Goal: Task Accomplishment & Management: Use online tool/utility

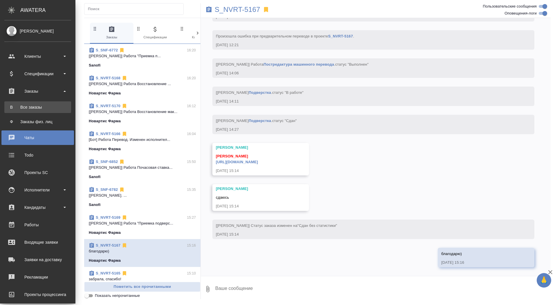
click at [17, 111] on link "В Все заказы" at bounding box center [37, 107] width 67 height 12
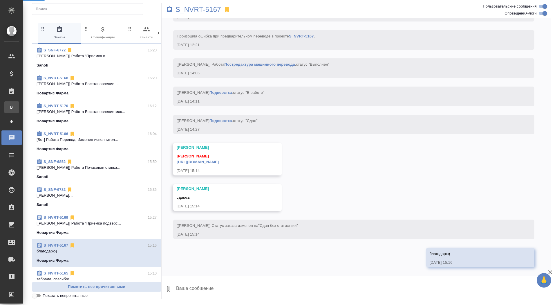
scroll to position [1739, 0]
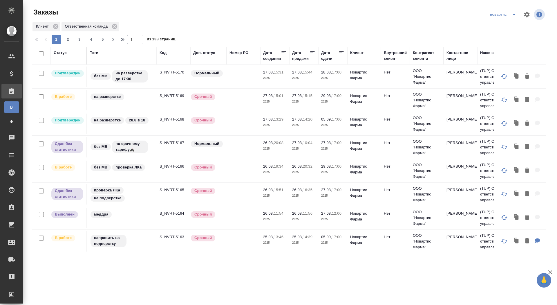
click at [514, 16] on icon "split button" at bounding box center [513, 14] width 7 height 7
click at [499, 52] on li "sandoz" at bounding box center [504, 53] width 32 height 9
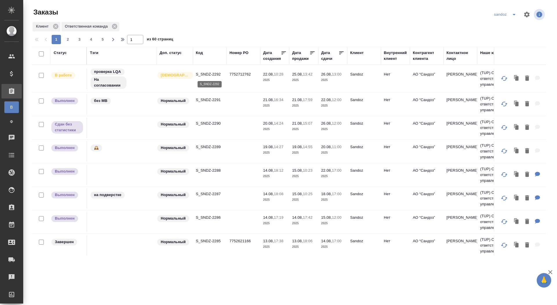
click at [212, 71] on p "S_SNDZ-2292" at bounding box center [210, 74] width 28 height 6
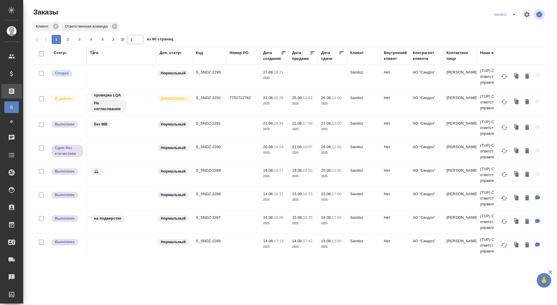
click at [93, 52] on div "Тэги" at bounding box center [94, 53] width 8 height 6
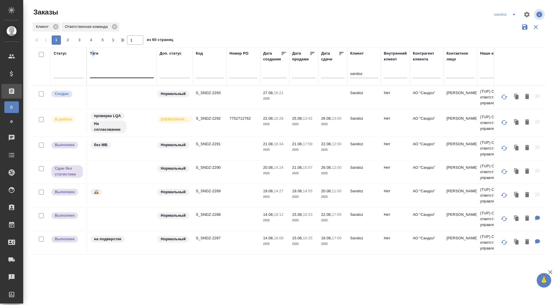
click at [102, 72] on div at bounding box center [122, 72] width 64 height 8
type input "по срочно"
click at [112, 95] on div "по срочному тарифу🚓" at bounding box center [133, 91] width 87 height 10
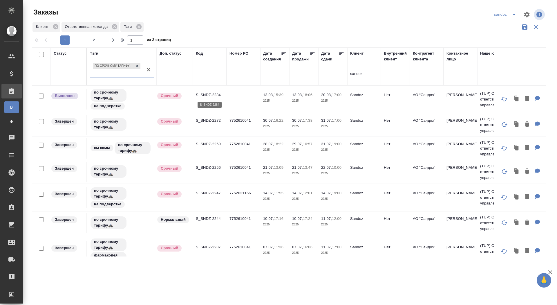
click at [210, 93] on p "S_SNDZ-2284" at bounding box center [210, 95] width 28 height 6
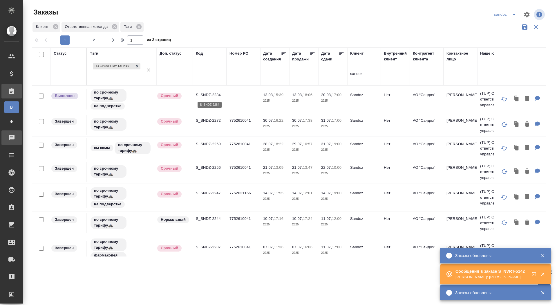
click at [8, 137] on div "Чаты" at bounding box center [4, 137] width 15 height 9
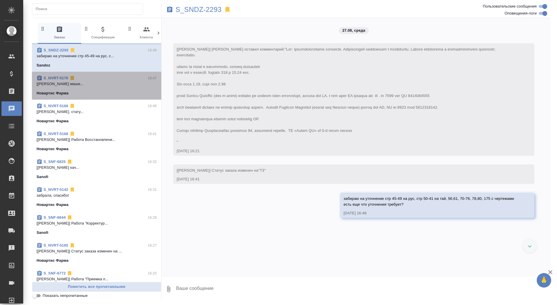
click at [90, 87] on span "S_NVRT-5170 16:47 [Грабко Мария] Работа Постредактура маши... Новартис Фарма" at bounding box center [97, 85] width 120 height 21
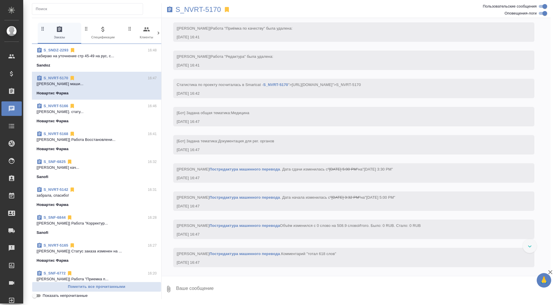
scroll to position [1157, 0]
click at [85, 117] on span "S_NVRT-5166 16:46 [Грабко Мария] Работа Подверстка. стату... Новартис Фарма" at bounding box center [97, 113] width 120 height 21
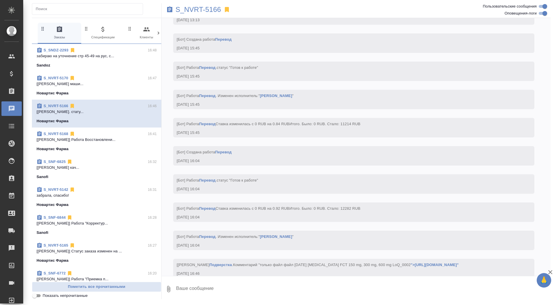
scroll to position [3508, 0]
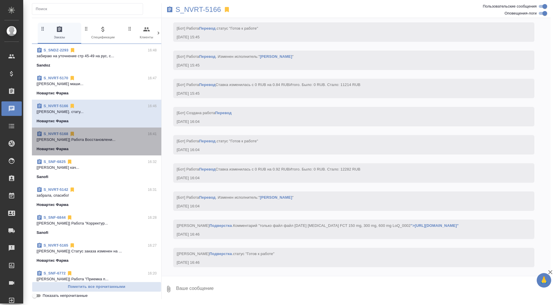
click at [86, 147] on div "Новартис Фарма" at bounding box center [97, 149] width 120 height 6
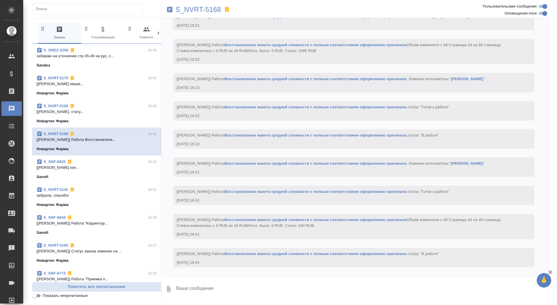
scroll to position [1839, 0]
click at [116, 88] on span "S_NVRT-5170 16:47 [Грабко Мария] Работа Постредактура маши... Новартис Фарма" at bounding box center [97, 85] width 120 height 21
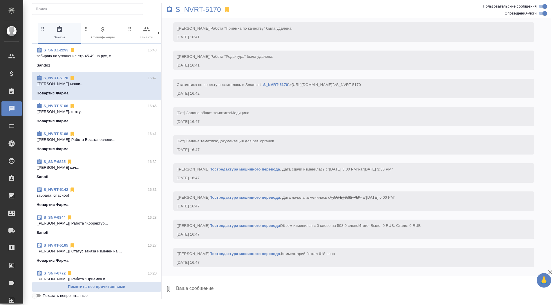
scroll to position [1157, 0]
click at [190, 9] on p "S_NVRT-5170" at bounding box center [198, 10] width 46 height 6
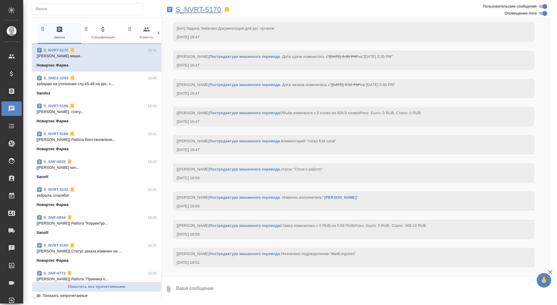
scroll to position [1276, 0]
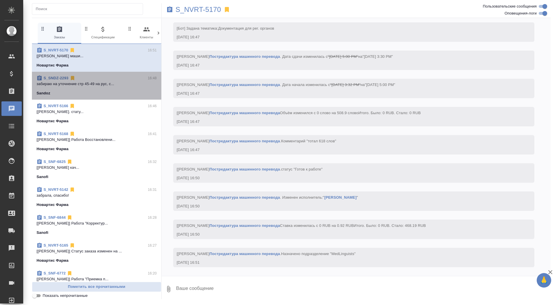
click at [117, 78] on div "S_SNDZ-2293 16:48" at bounding box center [97, 78] width 120 height 6
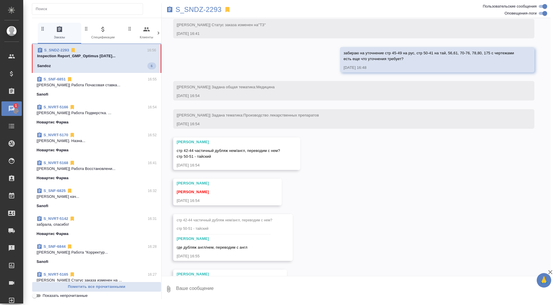
scroll to position [180, 0]
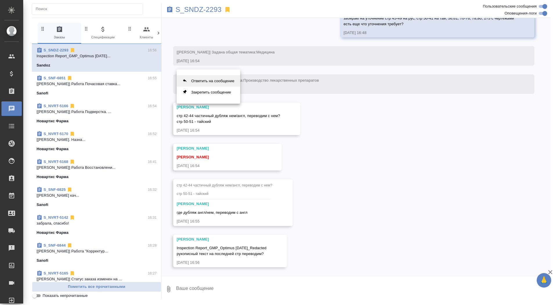
click at [208, 80] on button "Ответить на сообщение" at bounding box center [209, 80] width 64 height 11
click at [240, 304] on div ".cls-1 fill:#fff; AWATERA Saydasheva Dilyara Клиенты Спецификации Заказы 0 Чаты…" at bounding box center [278, 152] width 557 height 305
click at [239, 295] on textarea at bounding box center [362, 292] width 375 height 20
type textarea "c"
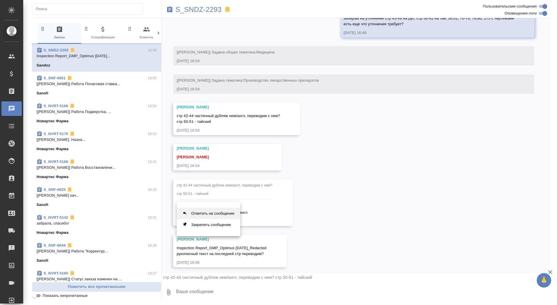
click at [214, 211] on button "Ответить на сообщение" at bounding box center [209, 212] width 64 height 11
click at [216, 290] on textarea at bounding box center [362, 292] width 375 height 20
type textarea "да"
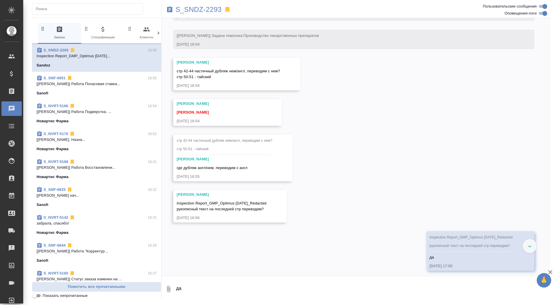
scroll to position [229, 0]
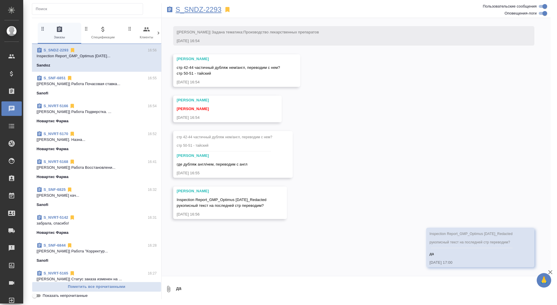
click at [204, 10] on p "S_SNDZ-2293" at bounding box center [198, 10] width 46 height 6
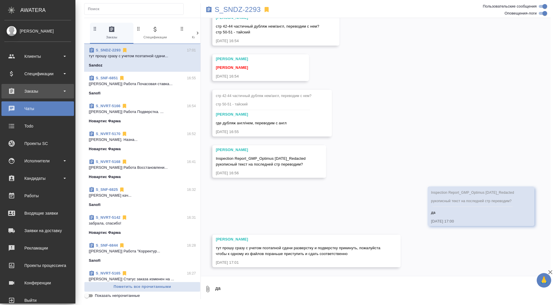
click at [17, 91] on div "Заказы" at bounding box center [37, 91] width 67 height 9
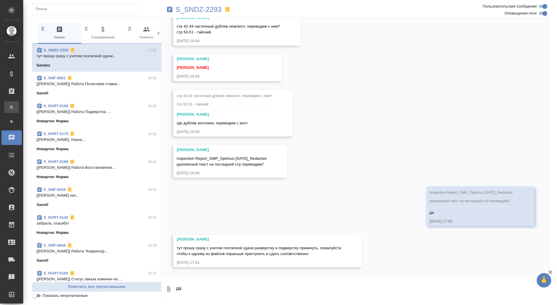
click at [17, 103] on link "В Все заказы" at bounding box center [11, 107] width 15 height 12
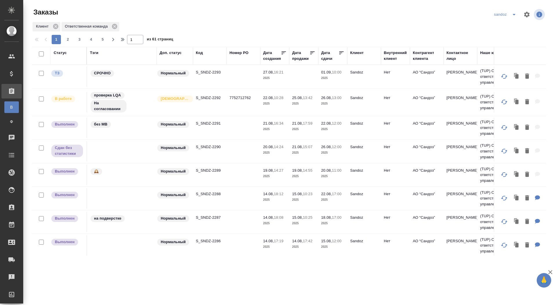
click at [512, 15] on icon "split button" at bounding box center [513, 14] width 7 height 7
click at [500, 54] on li "новартис" at bounding box center [506, 53] width 30 height 9
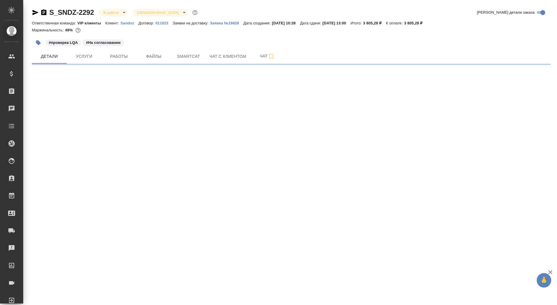
select select "RU"
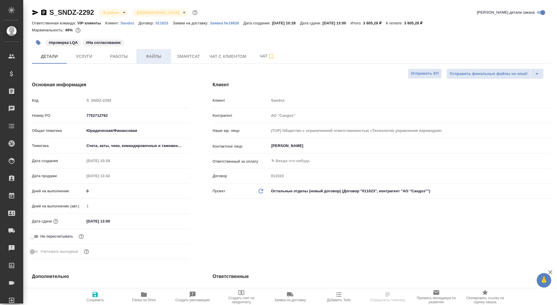
type textarea "x"
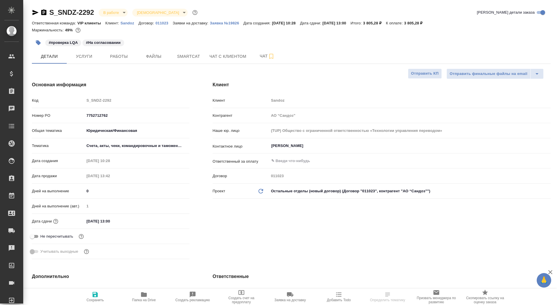
type textarea "x"
click at [124, 22] on p "Sandoz" at bounding box center [129, 23] width 18 height 4
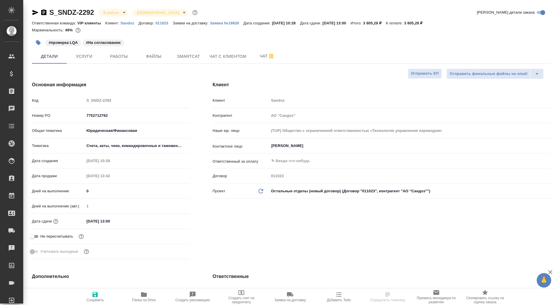
type textarea "x"
select select "RU"
type textarea "x"
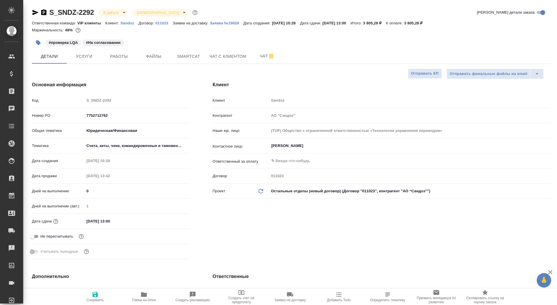
type textarea "x"
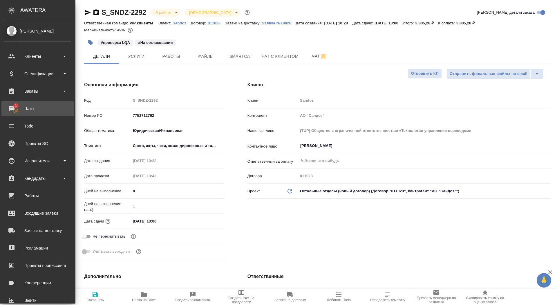
type textarea "x"
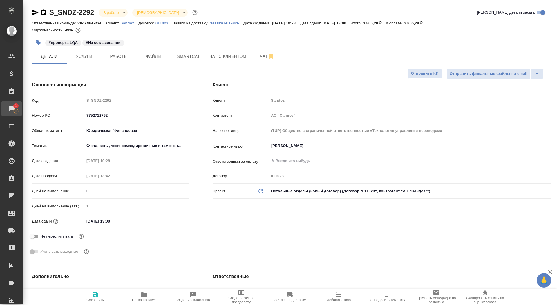
click at [12, 106] on div "Чаты" at bounding box center [4, 108] width 15 height 9
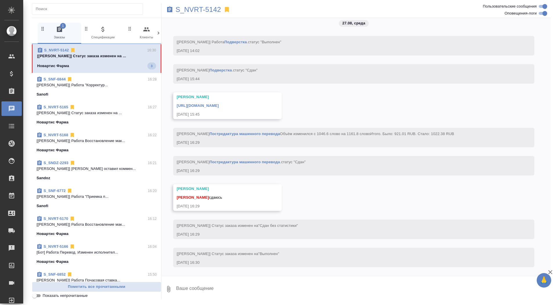
scroll to position [2396, 0]
click at [194, 288] on textarea at bounding box center [362, 289] width 375 height 20
type textarea "p"
type textarea "забрала, спасибо!"
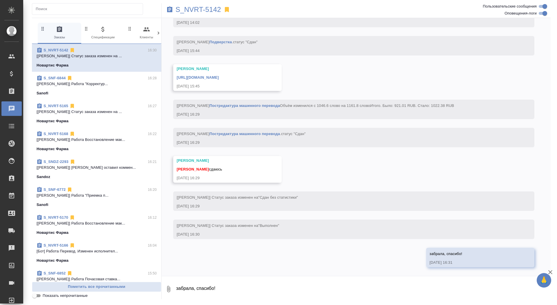
scroll to position [2424, 0]
click at [219, 75] on link "https://drive.awatera.com/apps/files/files/10119997?dir=/Shares/Novartos_Pharma…" at bounding box center [198, 77] width 42 height 4
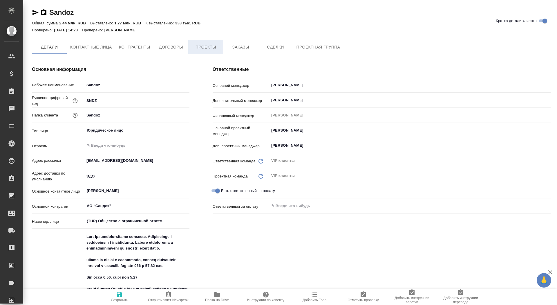
type textarea "x"
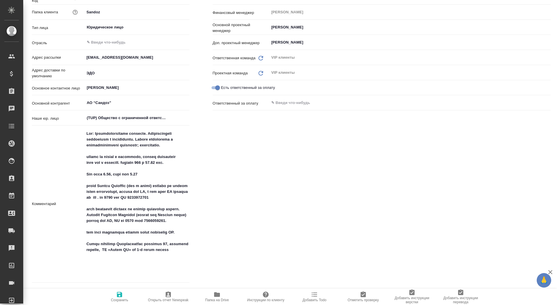
type textarea "x"
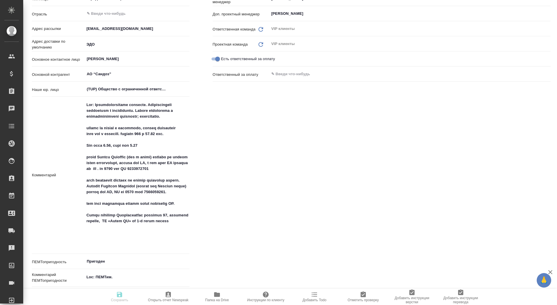
type textarea "x"
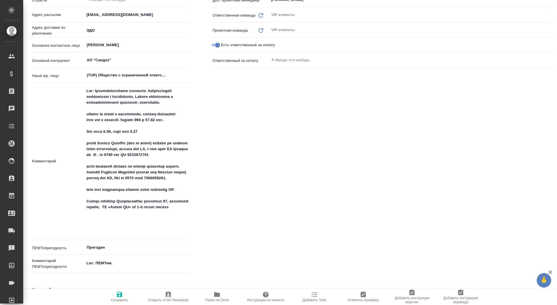
type textarea "x"
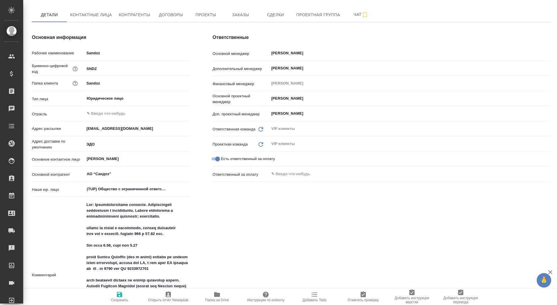
scroll to position [0, 0]
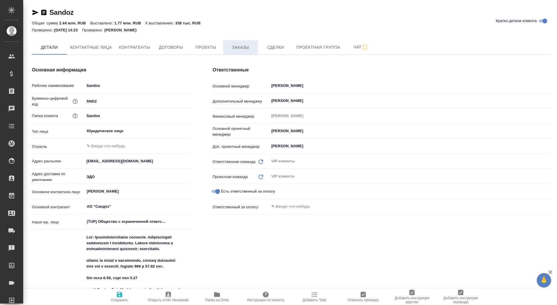
click at [240, 44] on span "Заказы" at bounding box center [241, 47] width 28 height 7
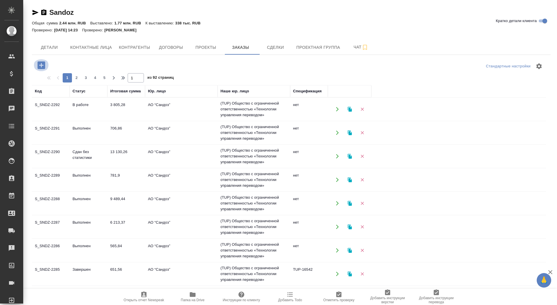
click at [42, 62] on icon "button" at bounding box center [41, 65] width 8 height 8
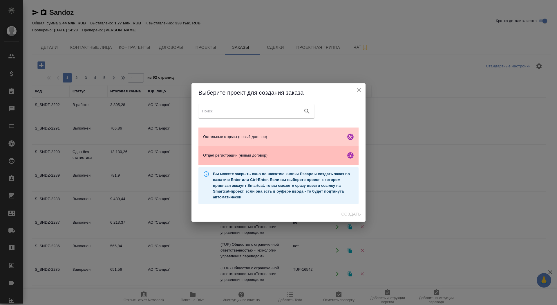
click at [256, 156] on span "Отдел регистрации (новый договор)" at bounding box center [273, 155] width 140 height 6
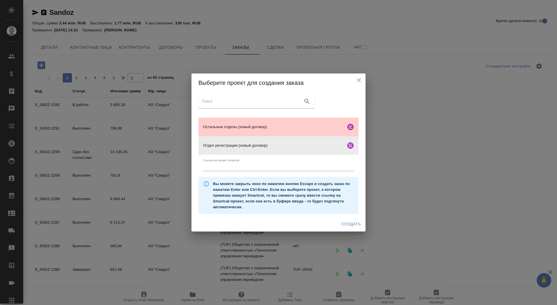
click at [350, 221] on span "Создать" at bounding box center [350, 223] width 19 height 7
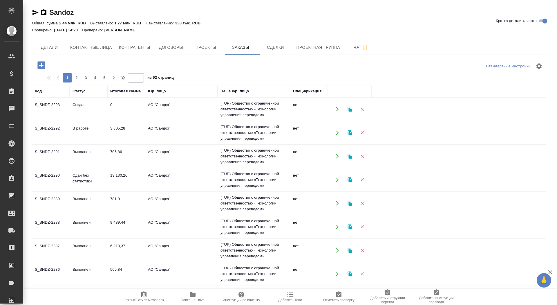
click at [195, 289] on button "Папка на Drive" at bounding box center [192, 296] width 49 height 16
click at [143, 108] on td "0" at bounding box center [126, 109] width 38 height 20
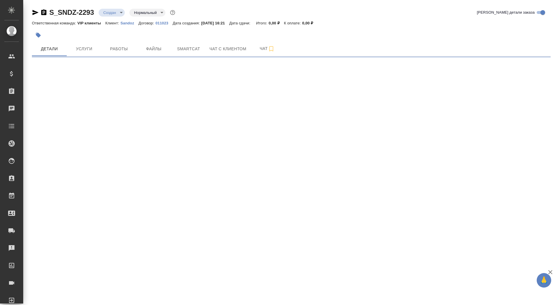
select select "RU"
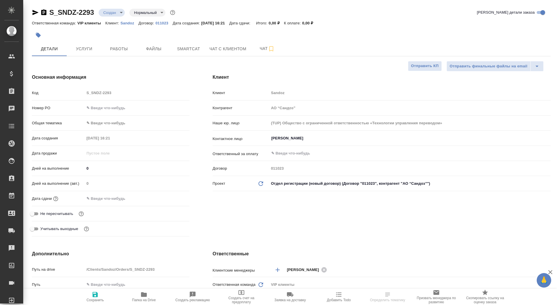
type textarea "x"
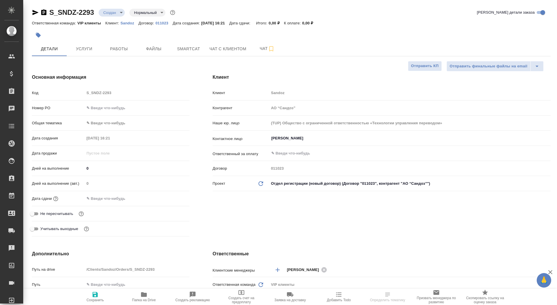
type textarea "x"
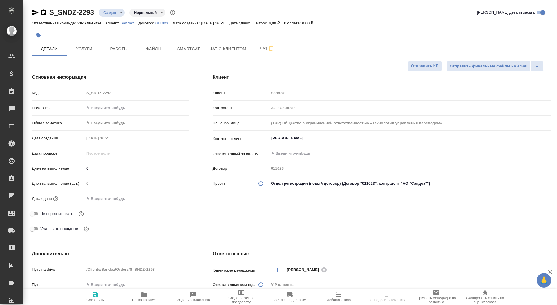
type textarea "x"
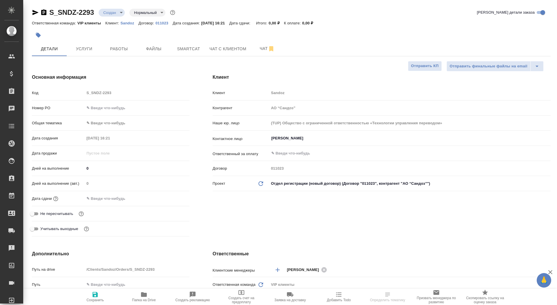
click at [142, 294] on icon "button" at bounding box center [144, 294] width 6 height 5
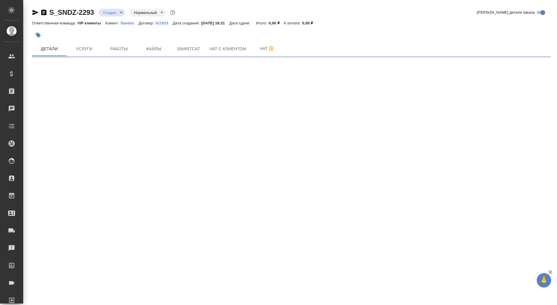
select select "RU"
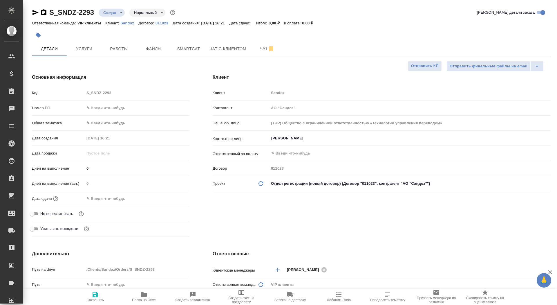
type textarea "x"
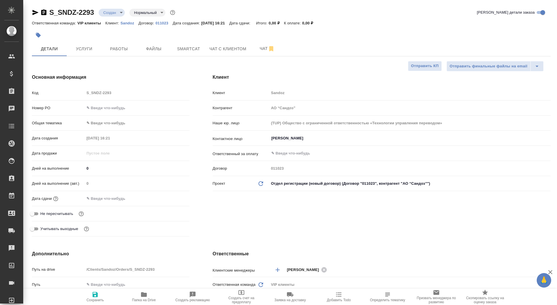
type textarea "x"
click at [278, 128] on div "Наше юр. лицо (TUP) Общество с ограниченной ответственностью «Технологии управл…" at bounding box center [382, 125] width 338 height 15
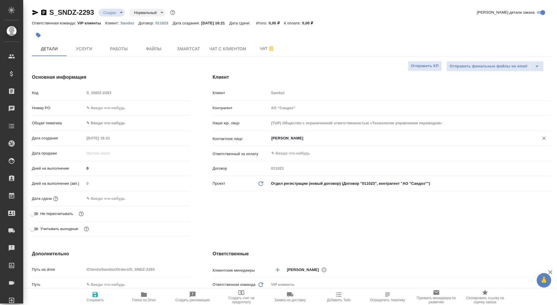
click at [279, 138] on input "Иванова Дарина" at bounding box center [400, 138] width 259 height 7
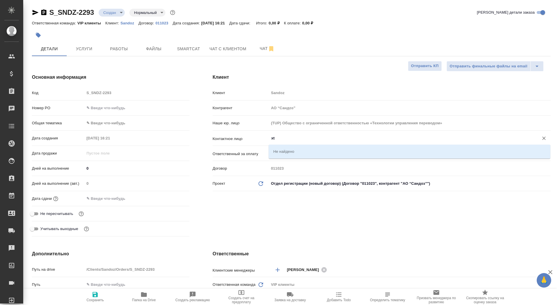
type input "x"
type textarea "x"
click at [328, 153] on li "Чепайкина Екатерина" at bounding box center [410, 151] width 282 height 10
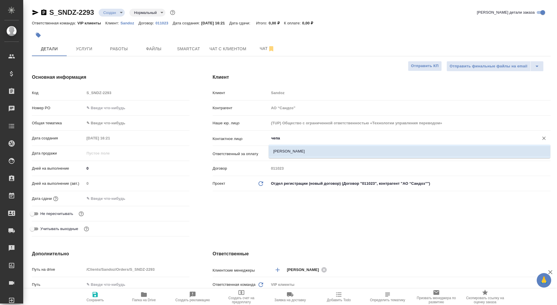
type input "Чепайкина Екатерина"
type textarea "x"
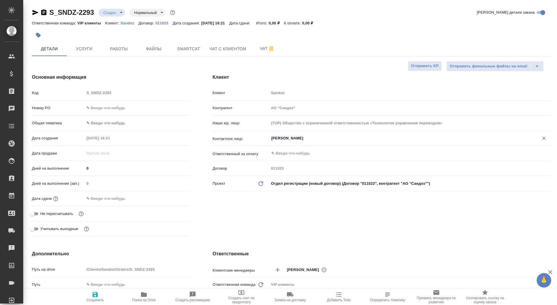
type input "[PERSON_NAME]"
click at [89, 298] on span "Сохранить" at bounding box center [94, 300] width 17 height 4
type textarea "x"
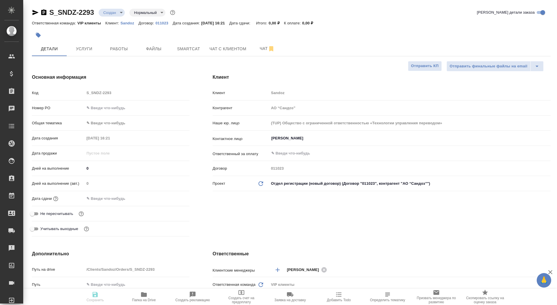
type textarea "x"
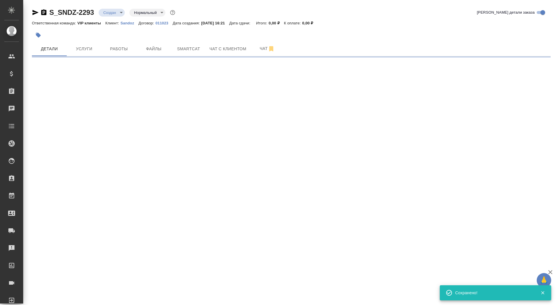
select select "RU"
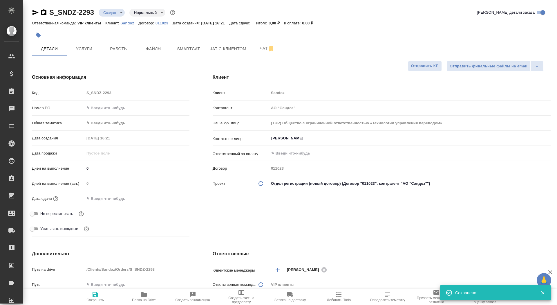
type textarea "x"
click at [126, 303] on button "Папка на Drive" at bounding box center [143, 296] width 49 height 16
type textarea "x"
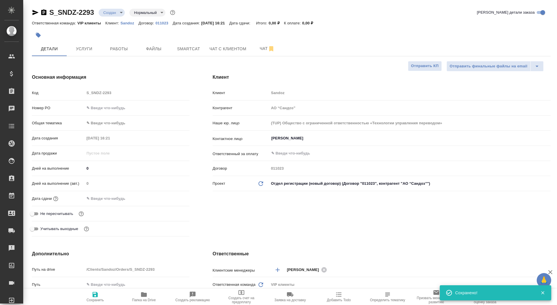
type textarea "x"
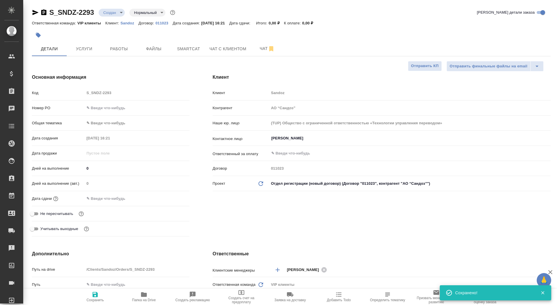
type textarea "x"
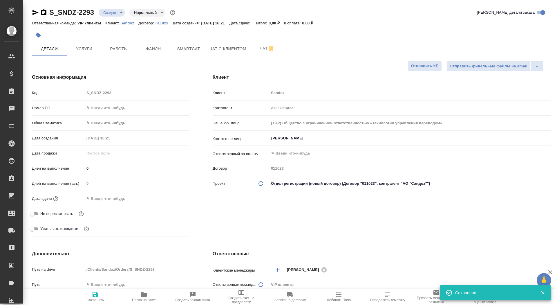
type textarea "x"
click at [256, 48] on span "Чат" at bounding box center [267, 48] width 28 height 7
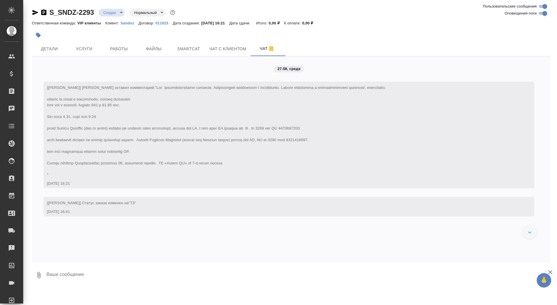
click at [78, 274] on textarea at bounding box center [298, 275] width 505 height 20
type textarea "забираю на уточнение стр 45-49 на рус, стр 50-41 на тай, 56,61, 70-76, 78,80, 1…"
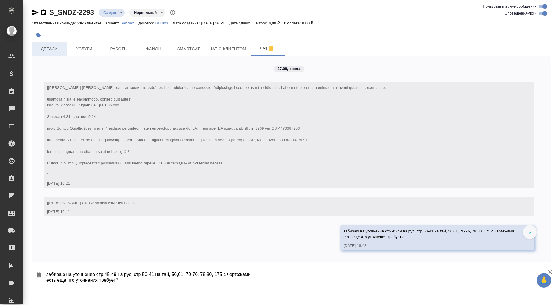
click at [54, 49] on span "Детали" at bounding box center [49, 48] width 28 height 7
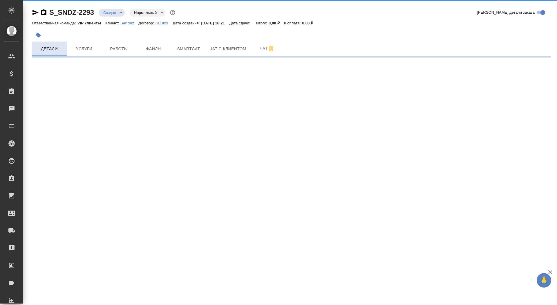
click at [51, 47] on span "Детали" at bounding box center [49, 48] width 28 height 7
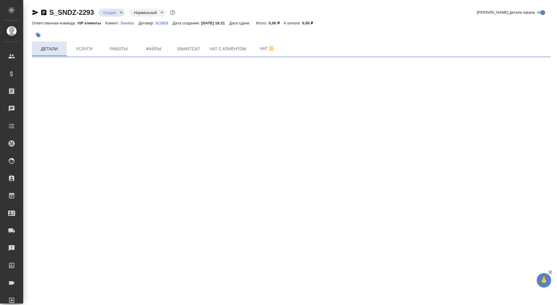
select select "RU"
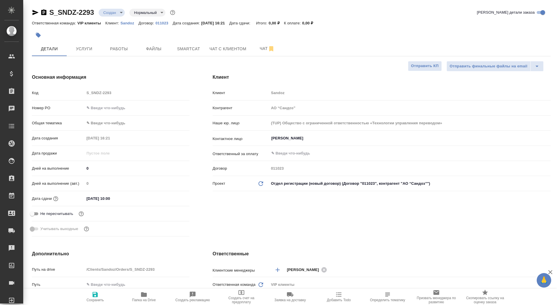
click at [35, 13] on icon "button" at bounding box center [35, 12] width 6 height 5
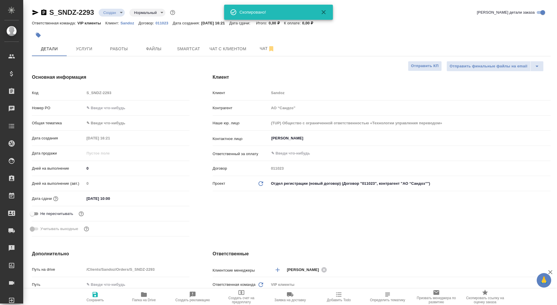
type textarea "x"
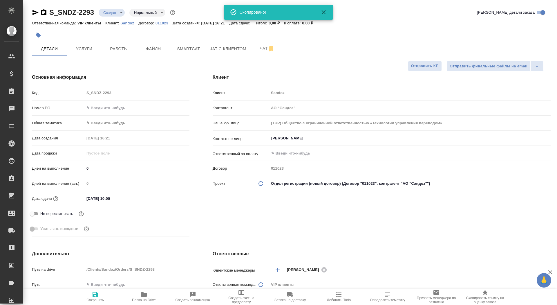
type textarea "x"
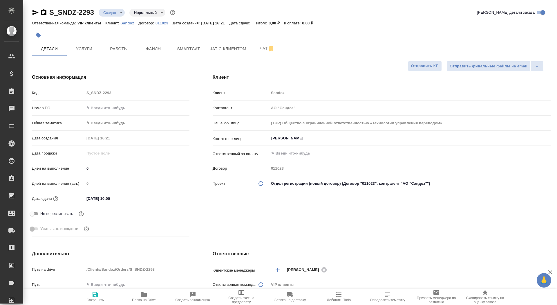
type textarea "x"
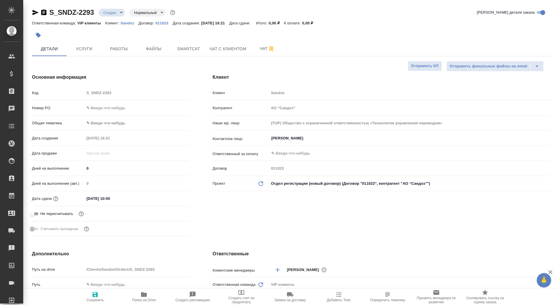
type textarea "x"
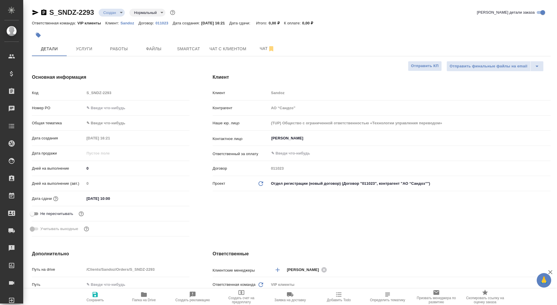
type textarea "x"
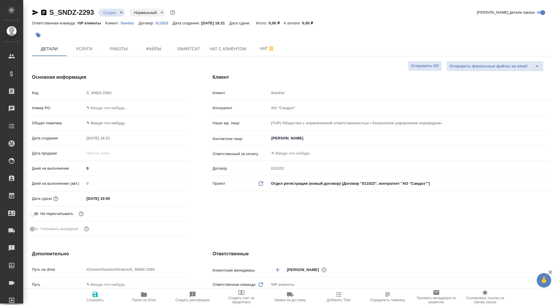
type textarea "x"
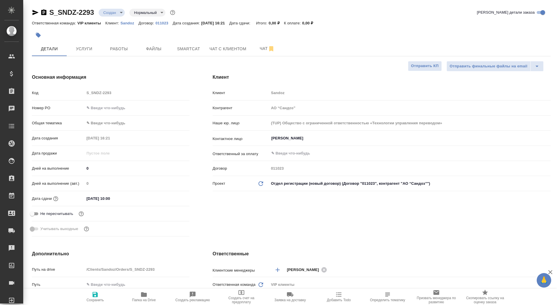
type textarea "x"
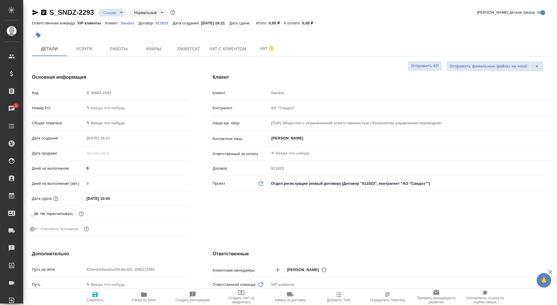
type textarea "x"
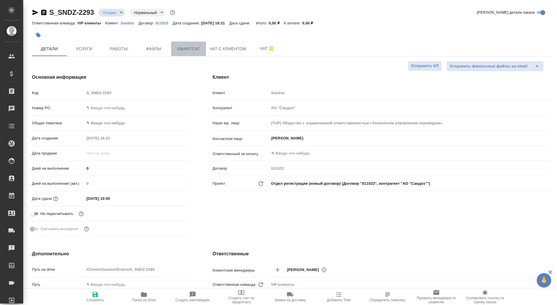
click at [187, 49] on span "Smartcat" at bounding box center [189, 48] width 28 height 7
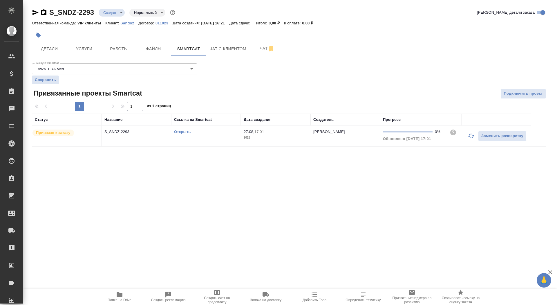
click at [190, 130] on link "Открыть" at bounding box center [182, 131] width 17 height 4
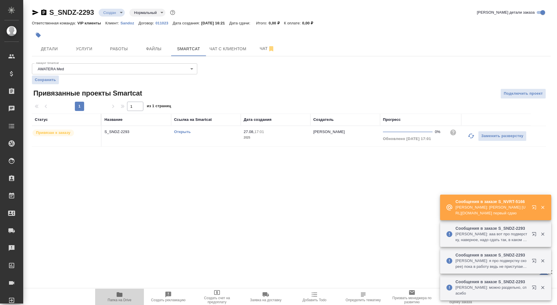
click at [126, 300] on span "Папка на Drive" at bounding box center [120, 300] width 24 height 4
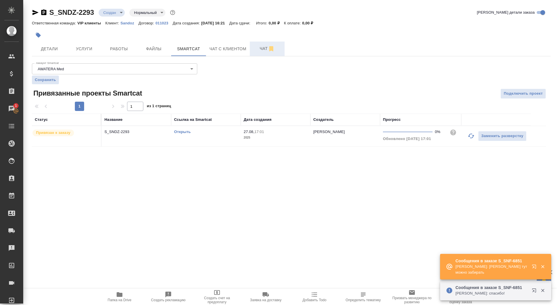
click at [262, 53] on button "Чат" at bounding box center [267, 48] width 35 height 15
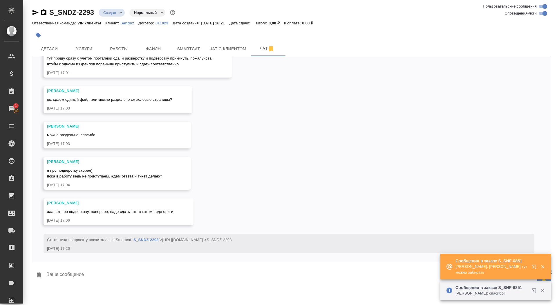
scroll to position [492, 0]
click at [87, 271] on textarea at bounding box center [298, 275] width 505 height 20
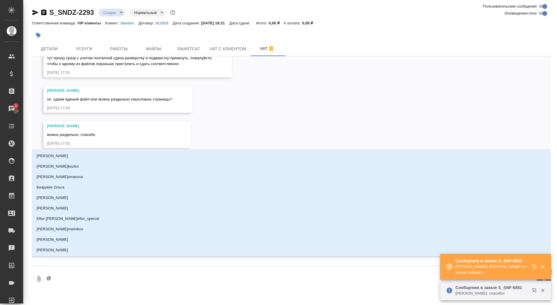
type textarea "@г"
type input "г"
type textarea "@го"
type input "го"
type textarea "@гор"
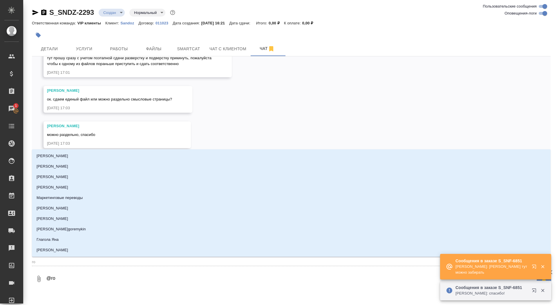
type input "гор"
type textarea "@горш"
type input "горш"
type textarea "@горшо"
type input "горшо"
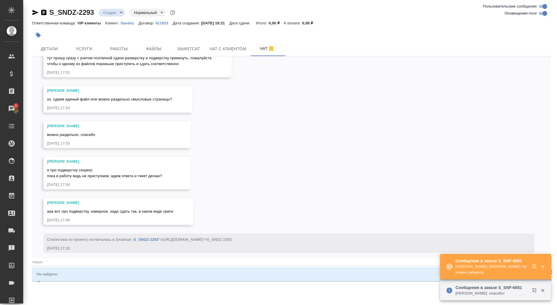
type textarea "@горш"
type input "горш"
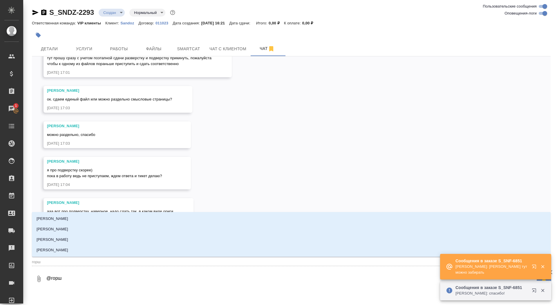
type textarea "@горшк"
type input "горшк"
type textarea "@горшко"
type input "горшко"
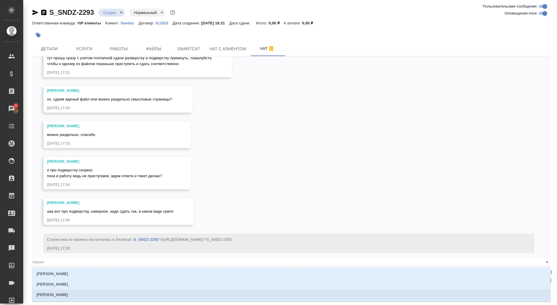
click at [68, 296] on p "Горшкова Валентина" at bounding box center [53, 294] width 32 height 6
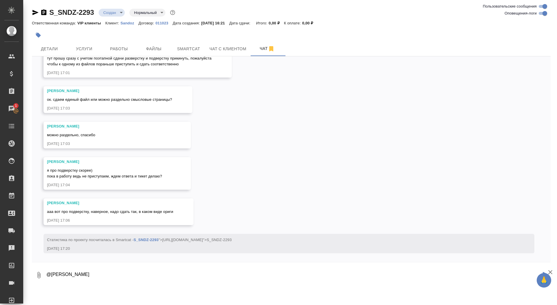
paste textarea
type textarea "@Горшкова Валентина"
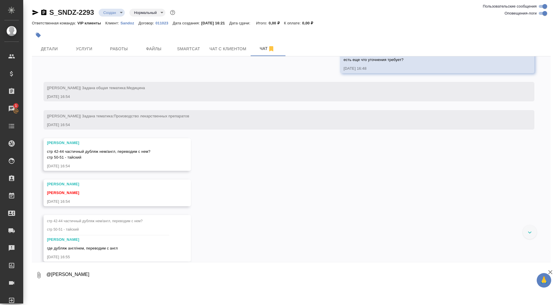
scroll to position [23, 0]
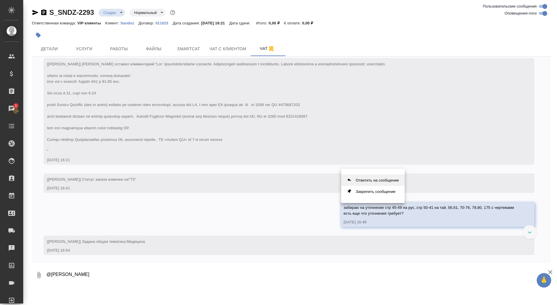
click at [358, 181] on button "Ответить на сообщение" at bounding box center [373, 179] width 64 height 11
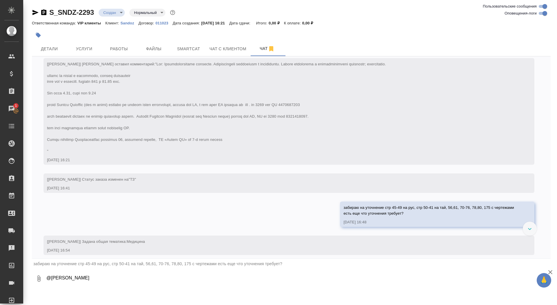
click at [188, 283] on textarea "@Горшкова Валентина" at bounding box center [298, 278] width 505 height 20
type textarea "б"
type textarea "стата без этих страниц"
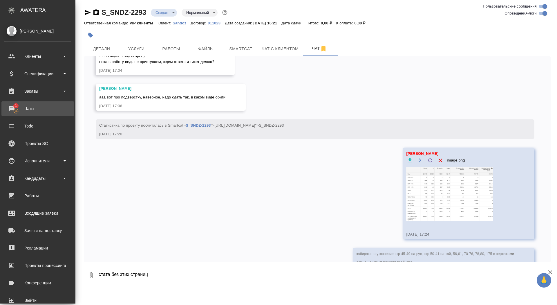
scroll to position [640, 0]
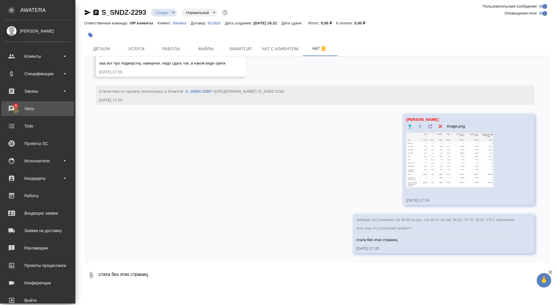
click at [16, 105] on div "Чаты" at bounding box center [37, 108] width 67 height 9
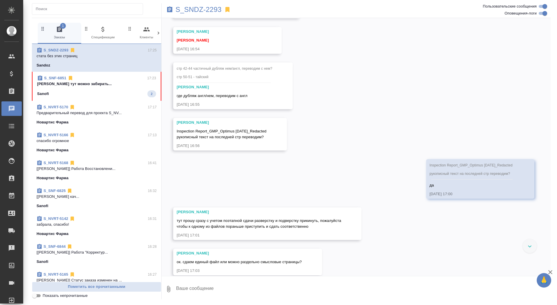
click at [133, 93] on div "Sanofi 2" at bounding box center [96, 93] width 119 height 7
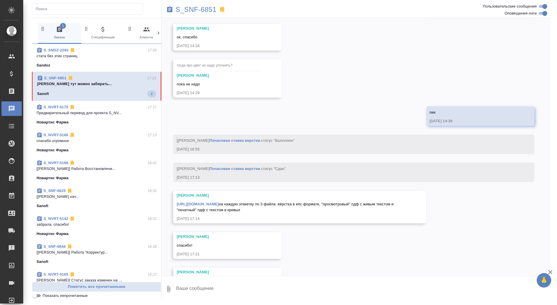
click at [240, 287] on textarea at bounding box center [362, 289] width 375 height 20
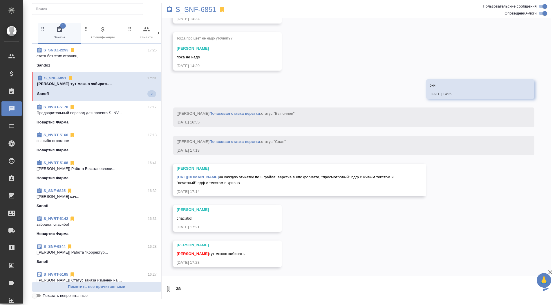
scroll to position [1668, 0]
type textarea "забрала, спасибо"
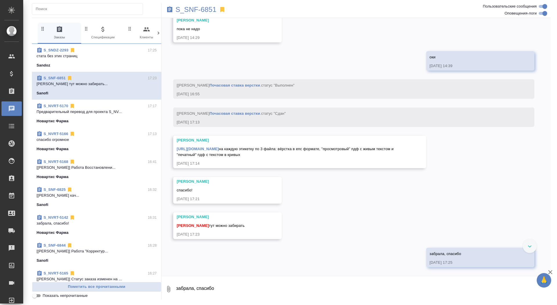
scroll to position [1696, 0]
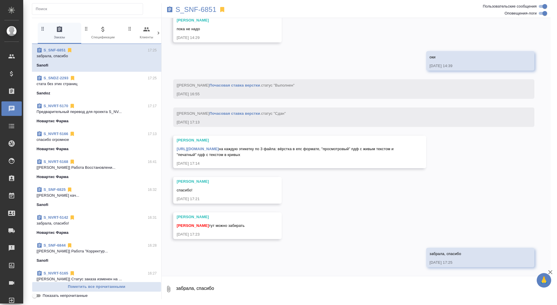
click at [219, 146] on link "https://drive.awatera.com/apps/files/files/10215726?dir=/Shares/Sanofi/Orders/S…" at bounding box center [198, 148] width 42 height 4
drag, startPoint x: 177, startPoint y: 150, endPoint x: 209, endPoint y: 157, distance: 32.7
click at [209, 157] on div "https://drive.awatera.com/apps/files/files/10215726?dir=/Shares/Sanofi/Orders/S…" at bounding box center [291, 150] width 229 height 13
copy span "на каждую этикетку по 3 файла: вёрстка в епс формате, "просмотровый" пдф с живы…"
click at [193, 10] on p "S_SNF-6851" at bounding box center [195, 10] width 41 height 6
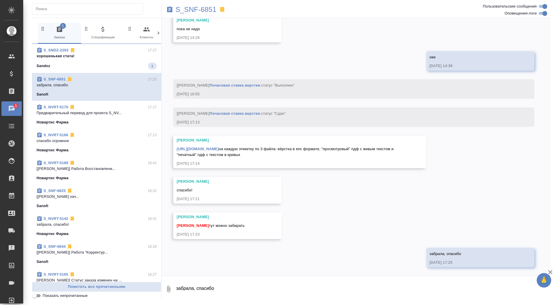
click at [96, 47] on div "S_SNDZ-2293 17:27 хорошенькая стата! Sandoz 1" at bounding box center [96, 58] width 129 height 29
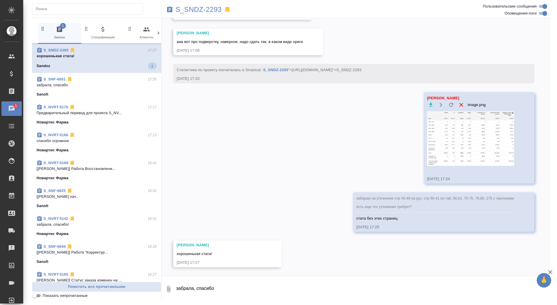
scroll to position [629, 0]
click at [470, 131] on img at bounding box center [470, 138] width 87 height 55
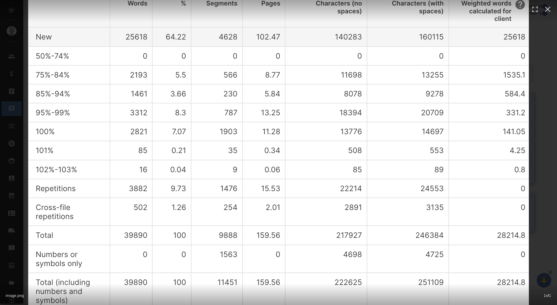
click at [546, 93] on div "image.png 1 of 1" at bounding box center [278, 152] width 557 height 305
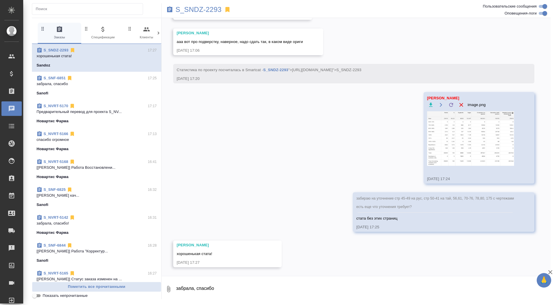
click at [243, 292] on textarea "забрала, спасибо" at bounding box center [362, 289] width 375 height 20
type textarea "успеем, значит?"
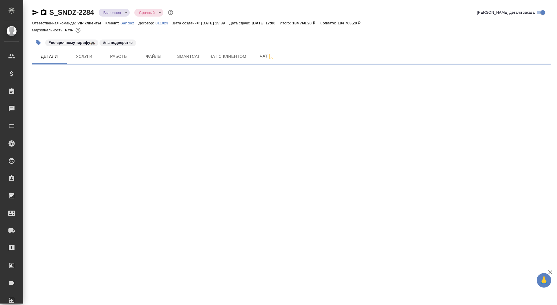
select select "RU"
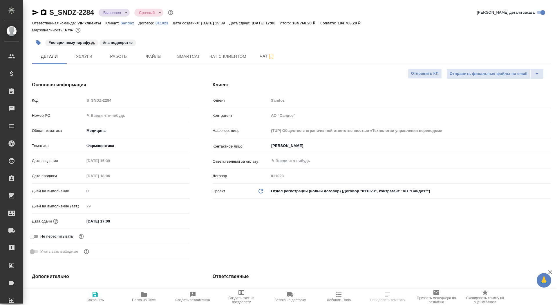
type textarea "x"
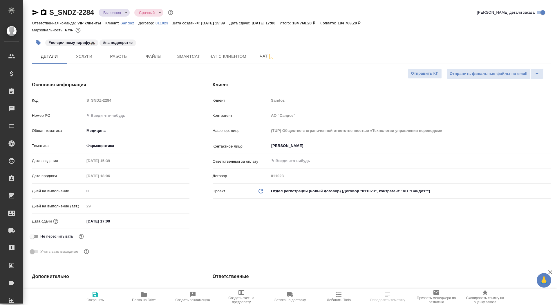
type textarea "x"
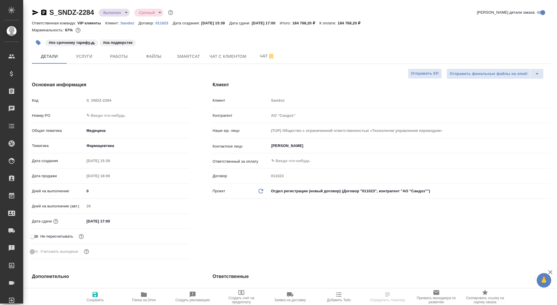
type textarea "x"
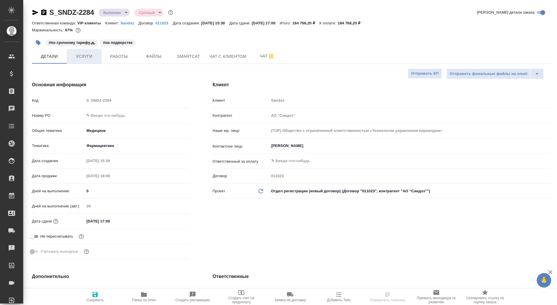
click at [93, 55] on span "Услуги" at bounding box center [84, 56] width 28 height 7
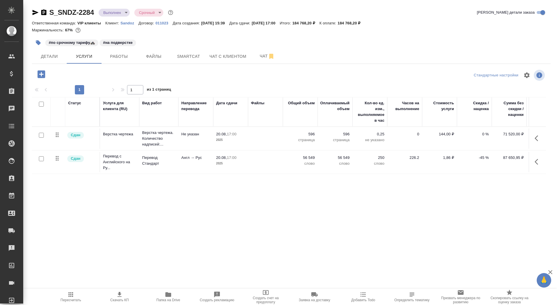
scroll to position [0, 32]
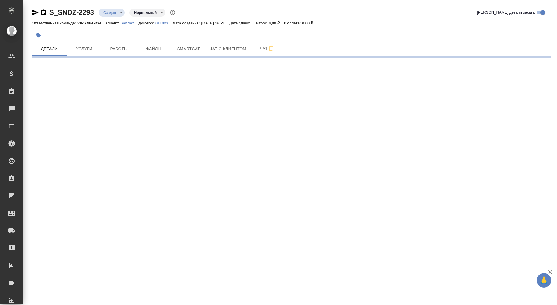
select select "RU"
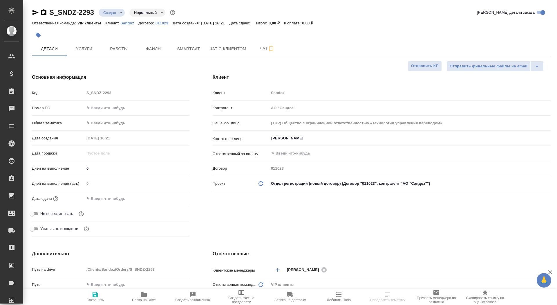
type textarea "x"
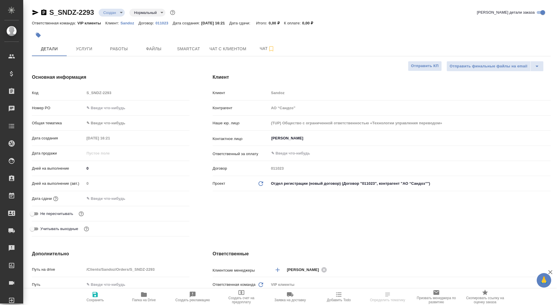
type textarea "x"
click at [148, 293] on span "Папка на Drive" at bounding box center [144, 296] width 42 height 11
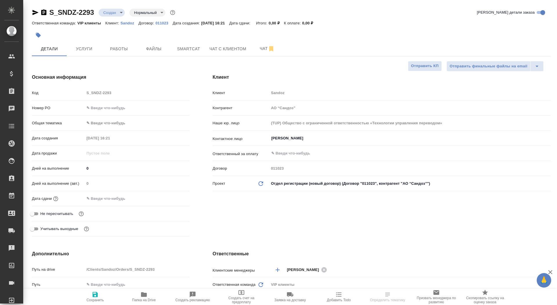
type textarea "x"
select select "RU"
type textarea "x"
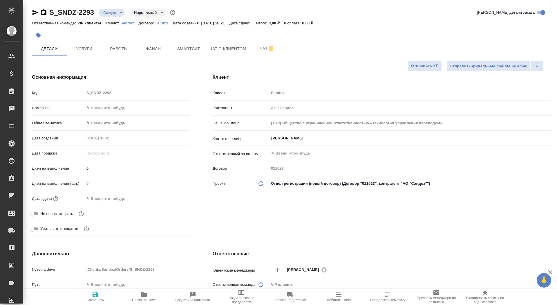
type textarea "x"
click at [36, 12] on icon "button" at bounding box center [35, 12] width 6 height 5
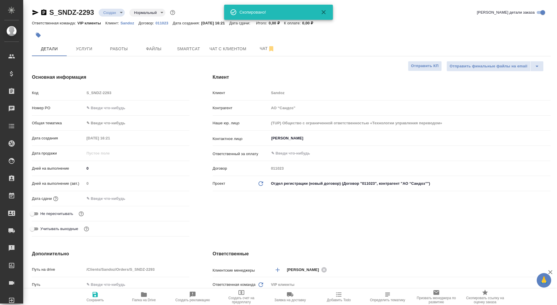
click at [114, 10] on body "🙏 .cls-1 fill:#fff; AWATERA Saydasheva Dilyara Клиенты Спецификации Заказы 0 Ча…" at bounding box center [278, 152] width 557 height 305
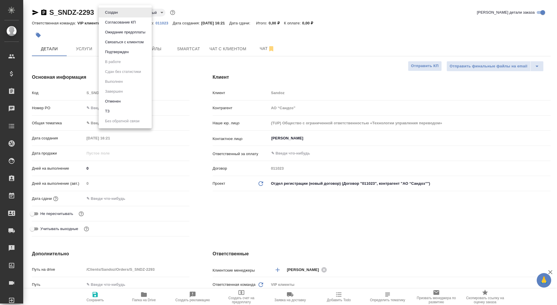
click at [120, 109] on li "ТЗ" at bounding box center [125, 111] width 53 height 10
type textarea "x"
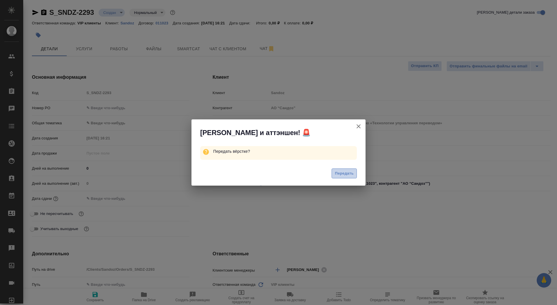
click at [344, 172] on span "Передать" at bounding box center [344, 173] width 19 height 7
type textarea "x"
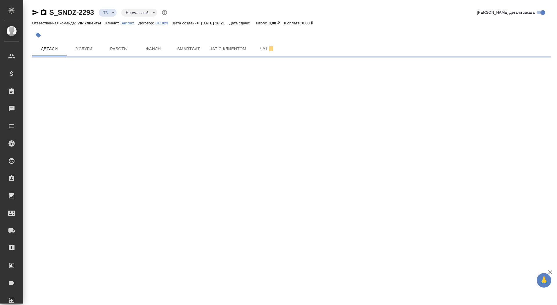
click at [38, 33] on icon "button" at bounding box center [38, 35] width 5 height 5
select select "RU"
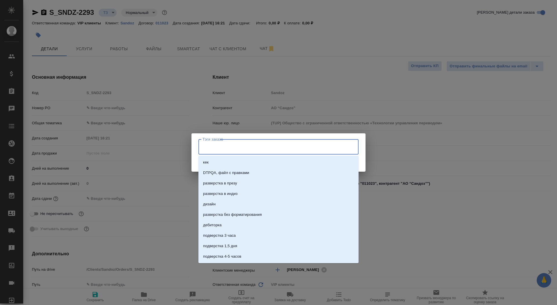
click at [260, 147] on input "Тэги заказа" at bounding box center [273, 147] width 144 height 10
type input "c"
type input "срочно"
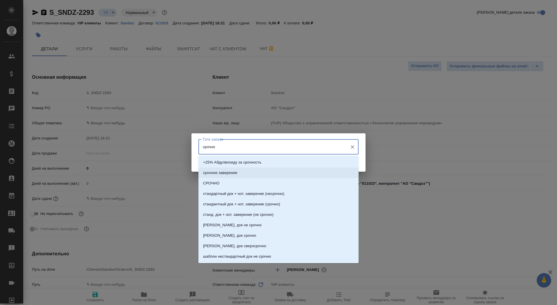
click at [267, 178] on li "СРОЧНО" at bounding box center [278, 183] width 160 height 10
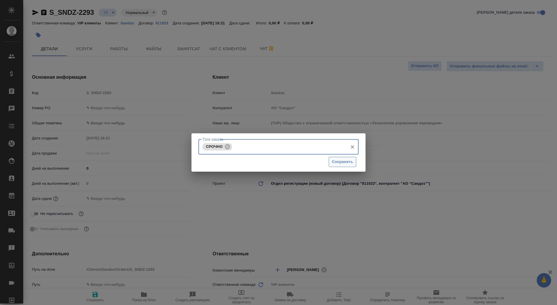
click at [333, 163] on span "Сохранить" at bounding box center [342, 161] width 21 height 7
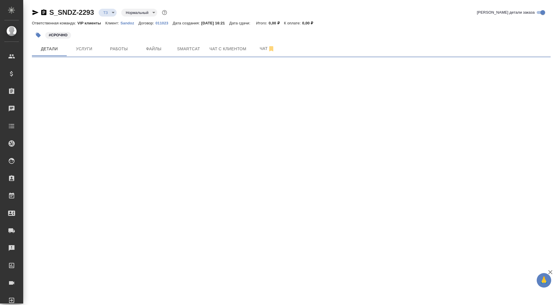
select select "RU"
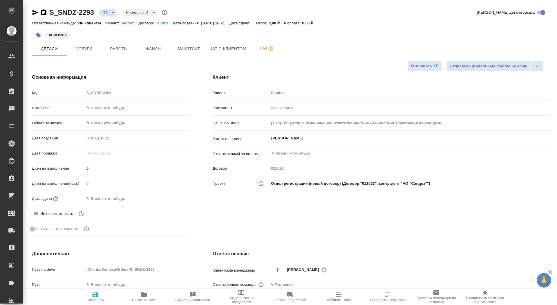
type textarea "x"
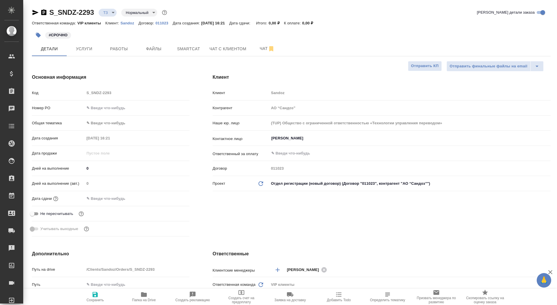
type textarea "x"
click at [106, 198] on input "text" at bounding box center [109, 198] width 51 height 8
click at [175, 198] on icon "button" at bounding box center [172, 198] width 7 height 7
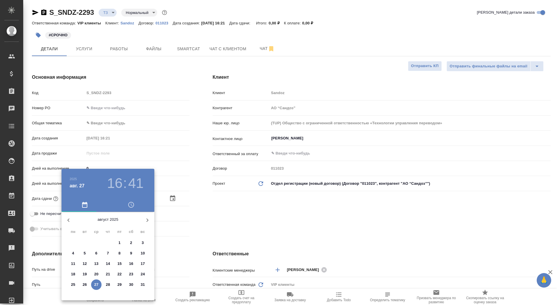
click at [146, 217] on icon "button" at bounding box center [147, 219] width 7 height 7
click at [74, 241] on span "1" at bounding box center [73, 243] width 10 height 6
type input "01.09.2025 16:41"
type textarea "x"
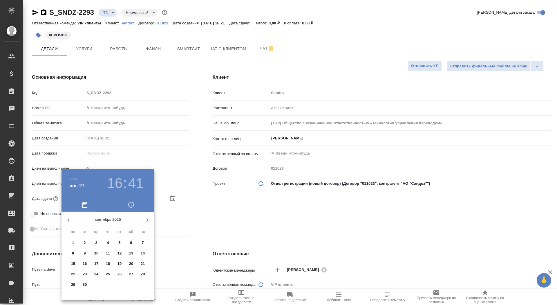
type textarea "x"
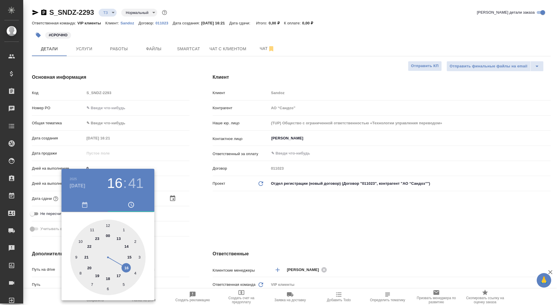
click at [79, 242] on div at bounding box center [107, 256] width 75 height 75
type input "01.09.2025 10:41"
type textarea "x"
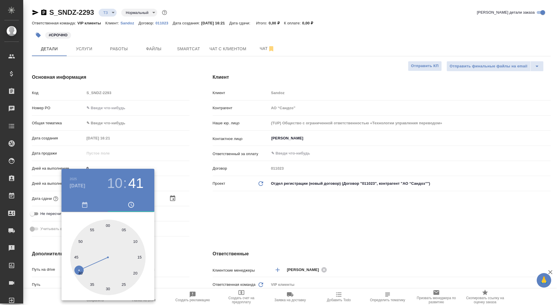
type input "01.09.2025 10:59"
type textarea "x"
click at [105, 225] on div at bounding box center [107, 256] width 75 height 75
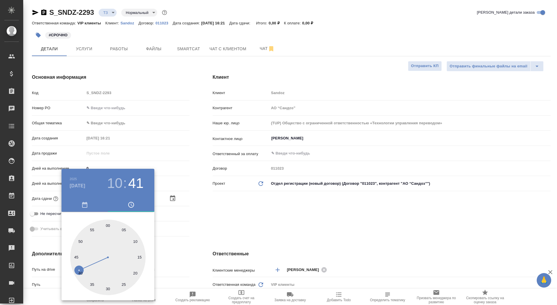
type textarea "x"
click at [107, 225] on div at bounding box center [107, 256] width 75 height 75
type input "01.09.2025 10:00"
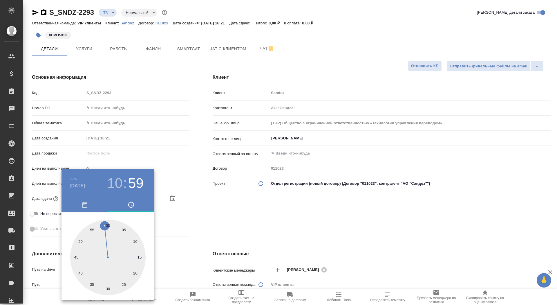
type textarea "x"
click at [163, 220] on div at bounding box center [278, 152] width 557 height 305
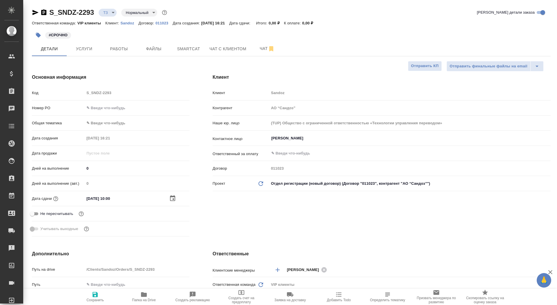
click at [102, 290] on button "Сохранить" at bounding box center [95, 296] width 49 height 16
type textarea "x"
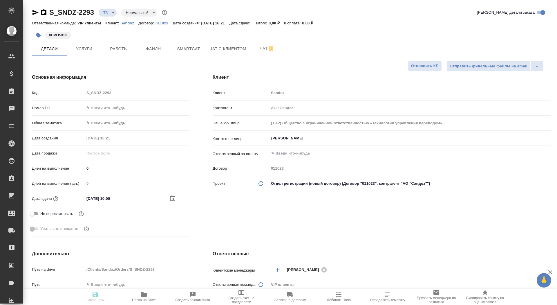
type textarea "x"
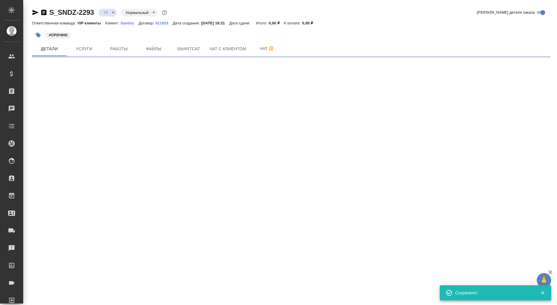
select select "RU"
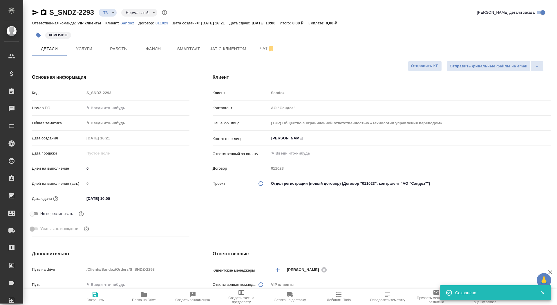
type textarea "x"
click at [36, 12] on icon "button" at bounding box center [35, 12] width 7 height 7
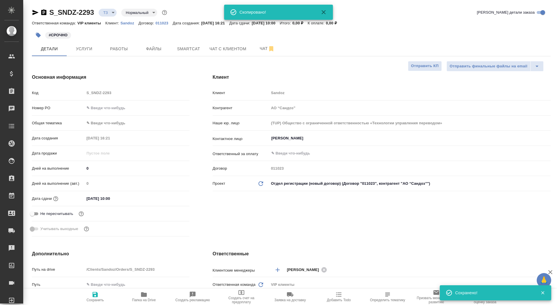
type textarea "x"
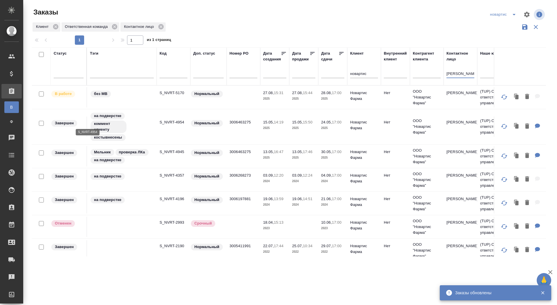
scroll to position [0, 86]
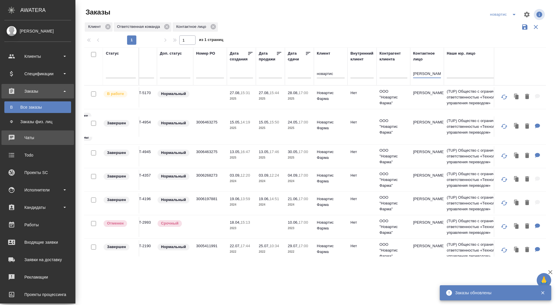
click at [10, 140] on div "Чаты" at bounding box center [37, 137] width 67 height 9
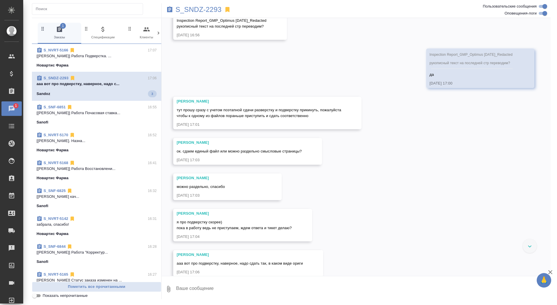
scroll to position [417, 0]
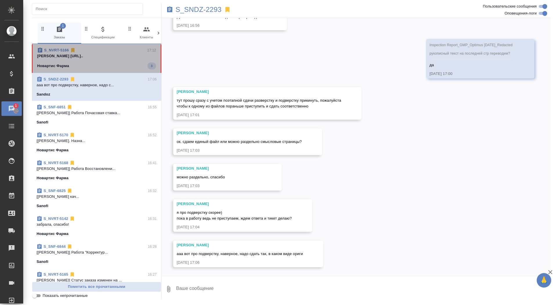
click at [97, 59] on span "S_NVRT-5166 17:12 [PERSON_NAME] [URL].. Новартис Фарма 3" at bounding box center [96, 58] width 119 height 22
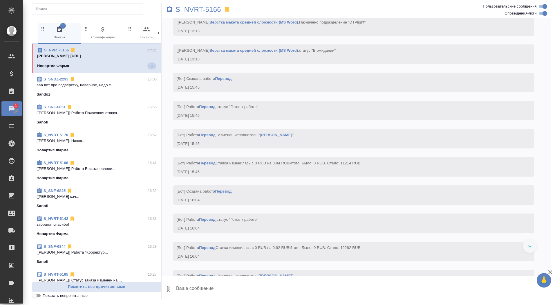
scroll to position [3639, 0]
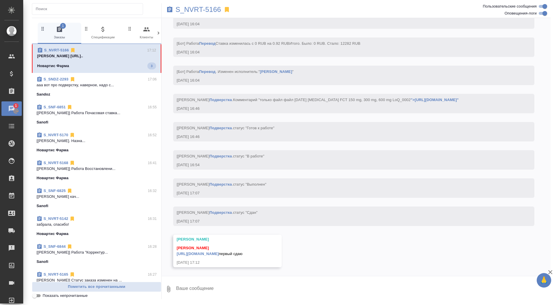
click at [257, 289] on textarea at bounding box center [362, 289] width 375 height 20
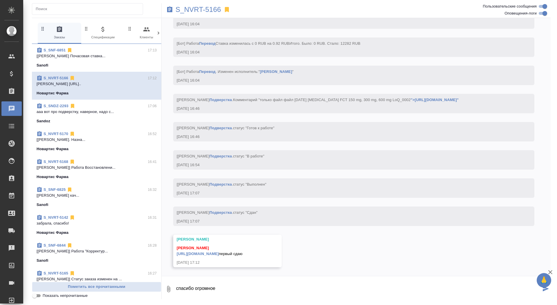
type textarea "спасибо огромное"
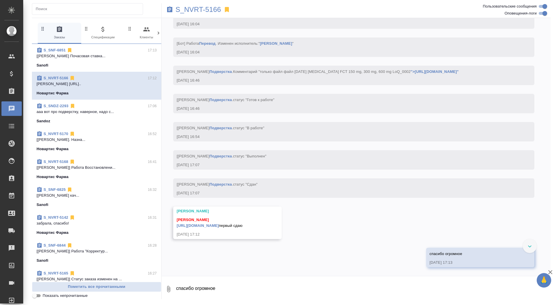
scroll to position [3668, 0]
click at [219, 223] on link "[URL][DOMAIN_NAME]" at bounding box center [198, 225] width 42 height 4
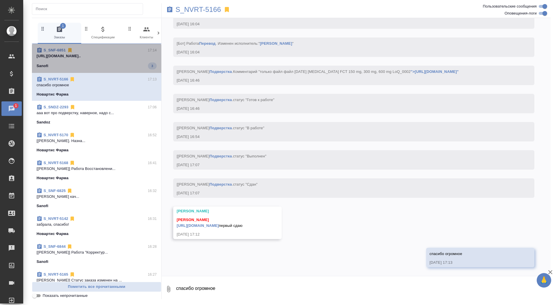
click at [101, 55] on p "[URL][DOMAIN_NAME].." at bounding box center [97, 56] width 120 height 6
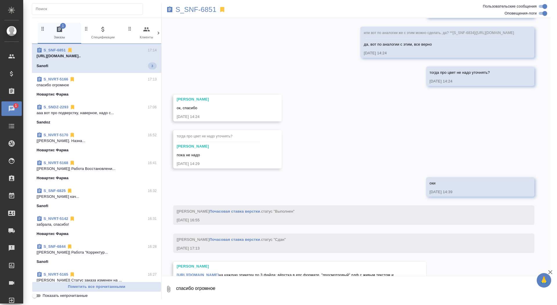
scroll to position [1597, 0]
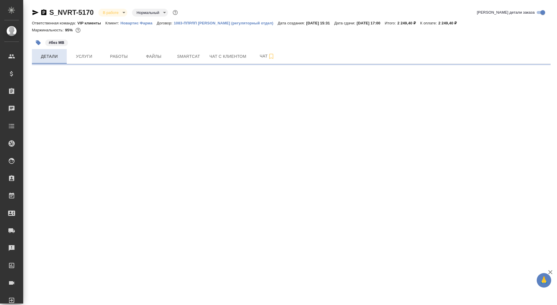
select select "RU"
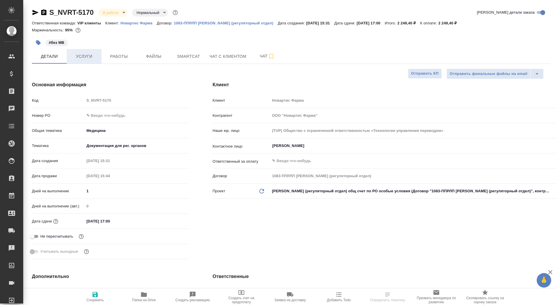
type textarea "x"
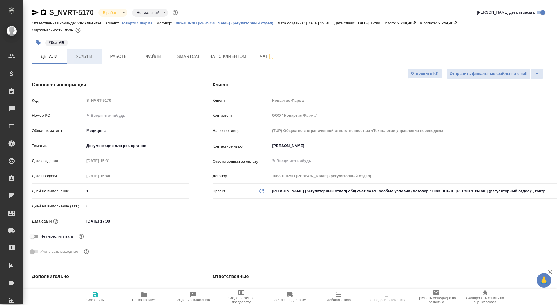
type textarea "x"
click at [89, 54] on span "Услуги" at bounding box center [84, 56] width 28 height 7
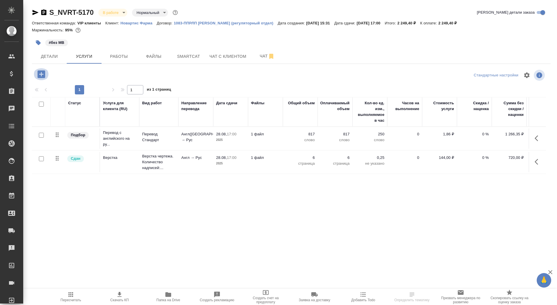
click at [44, 73] on icon "button" at bounding box center [41, 74] width 8 height 8
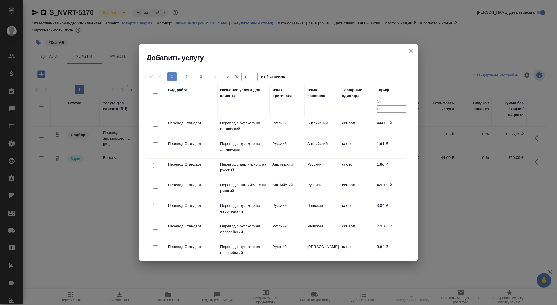
click at [248, 105] on input "text" at bounding box center [243, 105] width 46 height 7
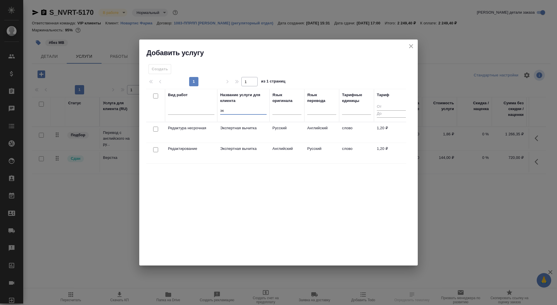
type input "экс"
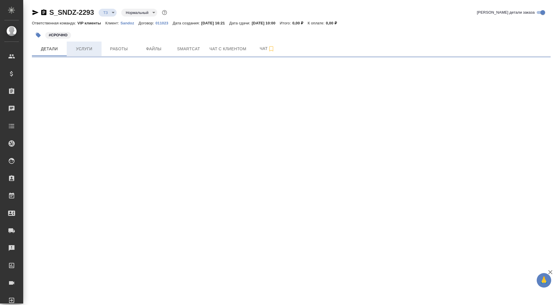
select select "RU"
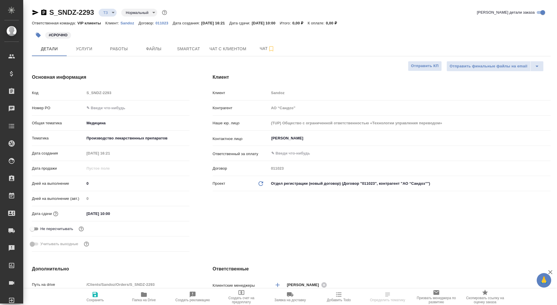
type textarea "x"
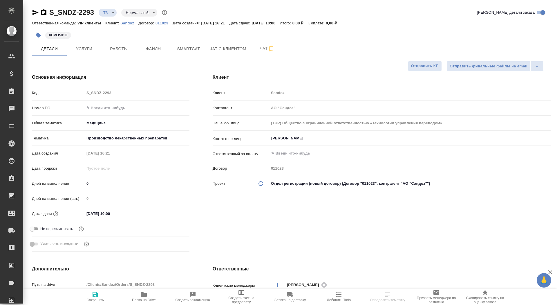
type textarea "x"
click at [154, 50] on span "Файлы" at bounding box center [154, 48] width 28 height 7
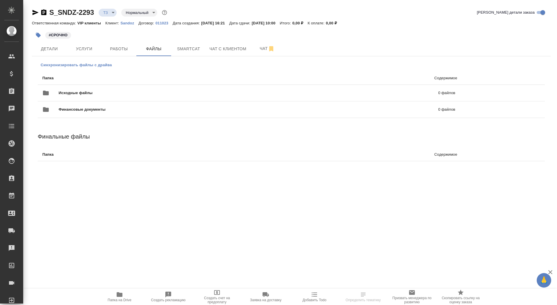
click at [88, 65] on span "Синхронизировать файлы с драйва" at bounding box center [76, 65] width 71 height 6
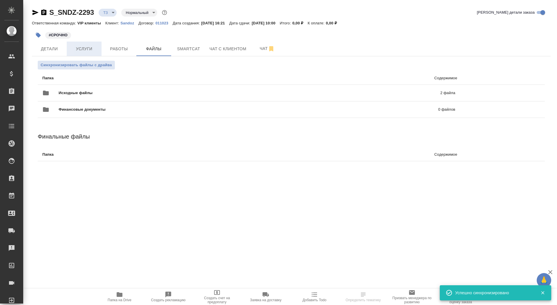
click at [91, 52] on span "Услуги" at bounding box center [84, 48] width 28 height 7
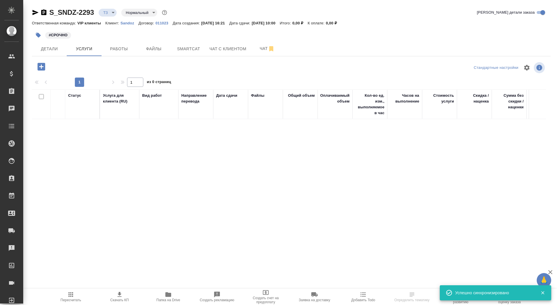
click at [44, 66] on icon "button" at bounding box center [41, 67] width 8 height 8
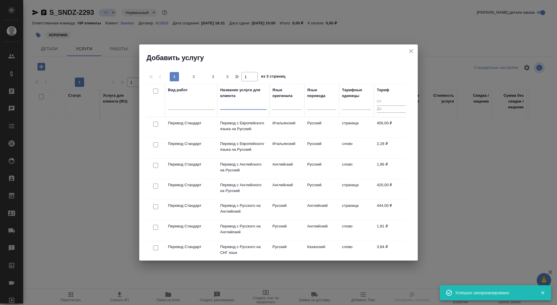
click at [247, 107] on input "text" at bounding box center [243, 105] width 46 height 7
click at [241, 170] on p "Перевод с Английского на Русский" at bounding box center [243, 167] width 46 height 12
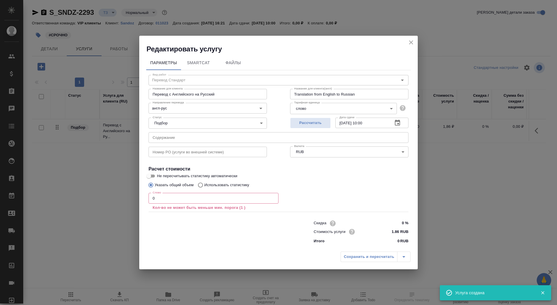
click at [169, 198] on input "0" at bounding box center [214, 198] width 130 height 10
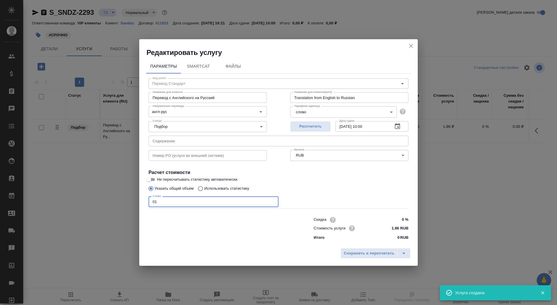
type input "01"
click at [147, 179] on input "Не пересчитывать статистику автоматически" at bounding box center [148, 179] width 21 height 7
checkbox input "true"
click at [353, 257] on button "Сохранить и пересчитать" at bounding box center [369, 253] width 57 height 10
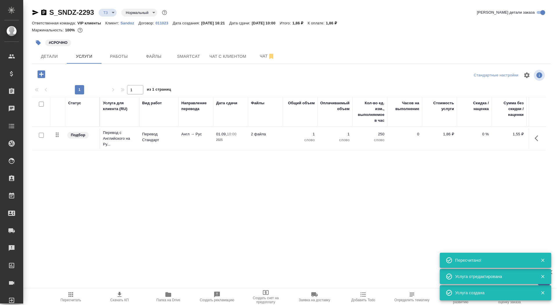
click at [41, 136] on input "checkbox" at bounding box center [41, 135] width 5 height 5
checkbox input "true"
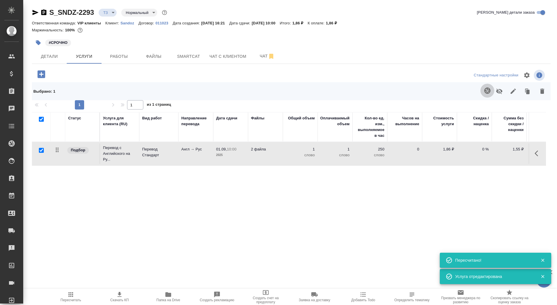
click at [486, 88] on icon "button" at bounding box center [487, 90] width 6 height 6
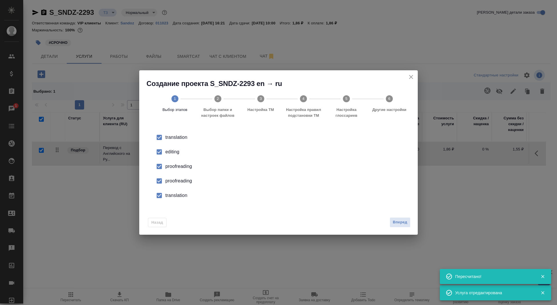
click at [165, 151] on input "checkbox" at bounding box center [159, 152] width 12 height 12
click at [174, 182] on div "proofreading" at bounding box center [284, 180] width 238 height 7
click at [174, 192] on div "translation" at bounding box center [284, 195] width 238 height 7
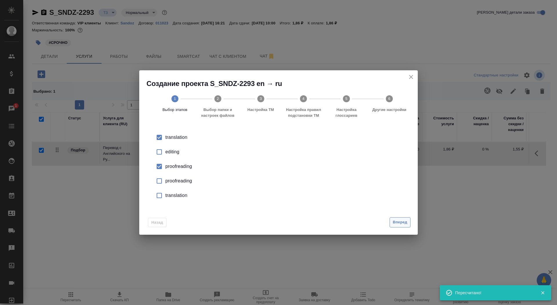
click at [391, 222] on button "Вперед" at bounding box center [400, 222] width 21 height 10
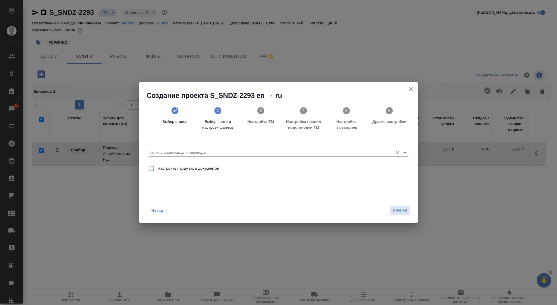
click at [249, 153] on input "Папка с файлами для перевода" at bounding box center [269, 152] width 241 height 7
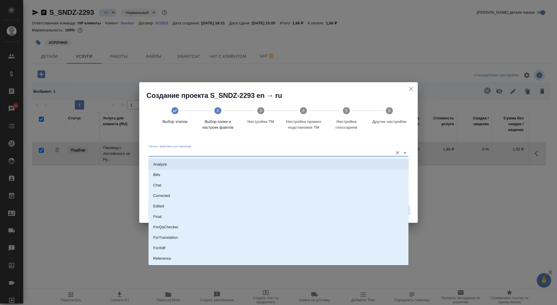
click at [240, 165] on li "Analyze" at bounding box center [279, 164] width 260 height 10
type input "Analyze"
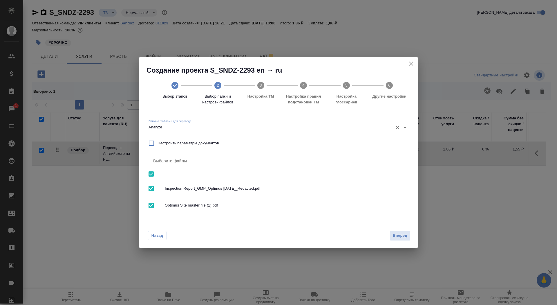
click at [406, 242] on div "Назад Вперед" at bounding box center [278, 233] width 278 height 27
click at [403, 236] on span "Вперед" at bounding box center [400, 235] width 15 height 7
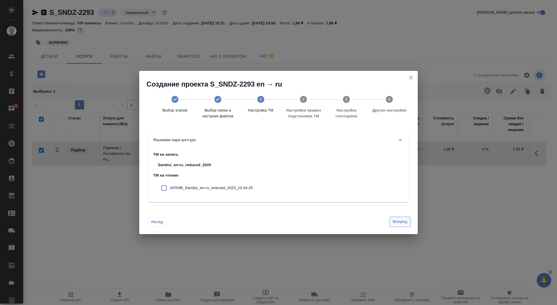
click at [398, 224] on span "Вперед" at bounding box center [400, 221] width 15 height 7
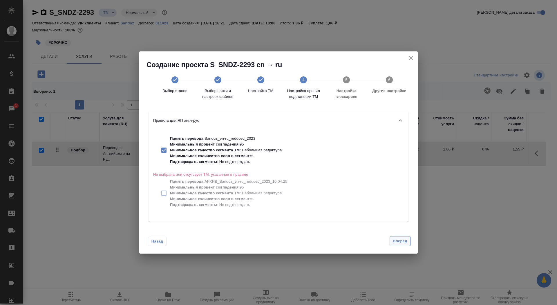
click at [402, 239] on span "Вперед" at bounding box center [400, 241] width 15 height 7
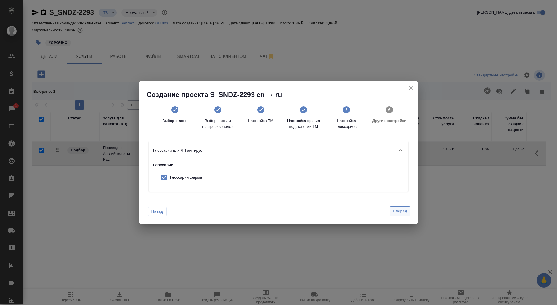
click at [394, 215] on button "Вперед" at bounding box center [400, 211] width 21 height 10
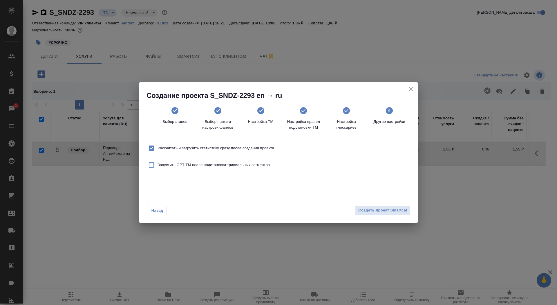
click at [393, 216] on div "Назад Создать проект Smartcat" at bounding box center [278, 208] width 278 height 27
click at [393, 210] on span "Создать проект Smartcat" at bounding box center [382, 210] width 49 height 7
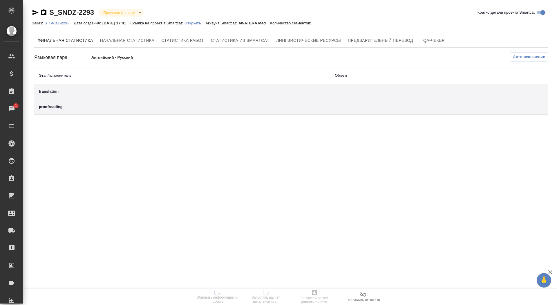
click at [205, 22] on p "Открыть" at bounding box center [194, 23] width 21 height 4
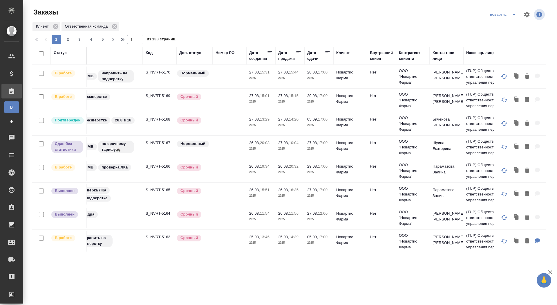
scroll to position [0, 15]
click at [142, 173] on td "S_NVRT-5166" at bounding box center [159, 170] width 34 height 20
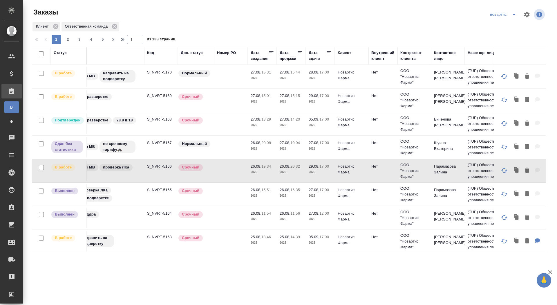
scroll to position [0, 0]
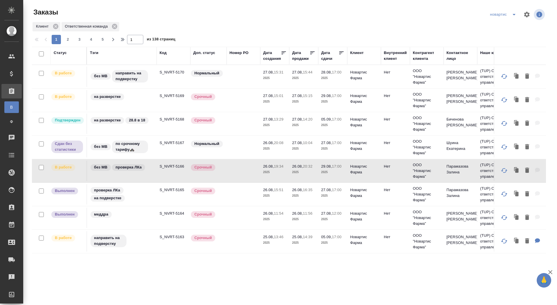
click at [164, 166] on p "S_NVRT-5166" at bounding box center [174, 166] width 28 height 6
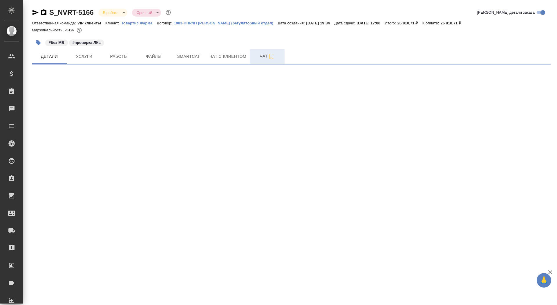
select select "RU"
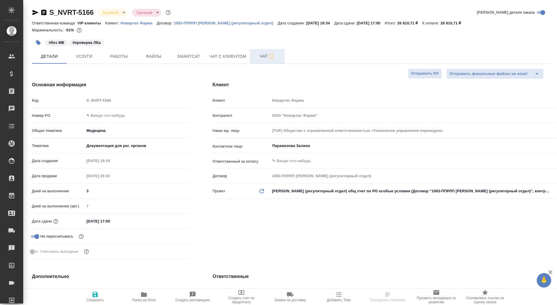
type textarea "x"
click at [256, 56] on span "Чат" at bounding box center [267, 55] width 28 height 7
type textarea "x"
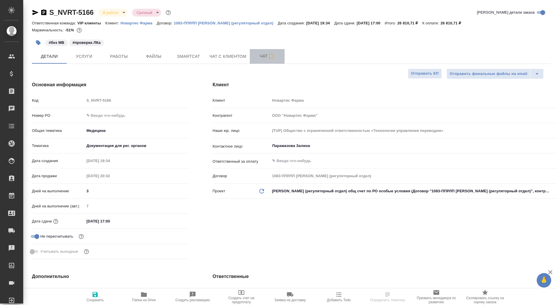
type textarea "x"
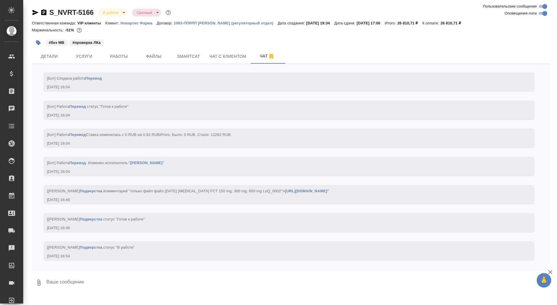
scroll to position [3548, 0]
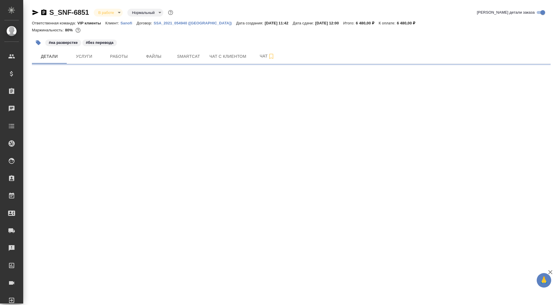
select select "RU"
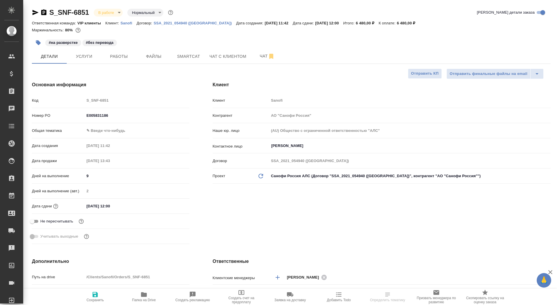
select select "RU"
type textarea "x"
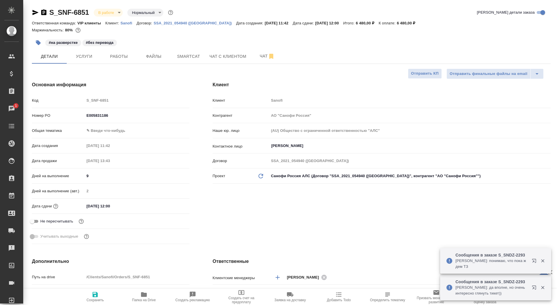
type textarea "x"
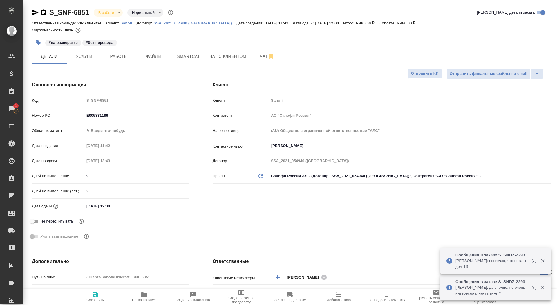
type textarea "x"
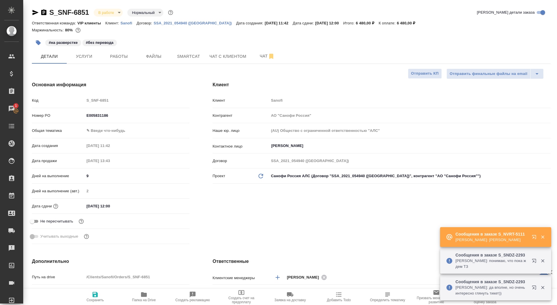
type textarea "x"
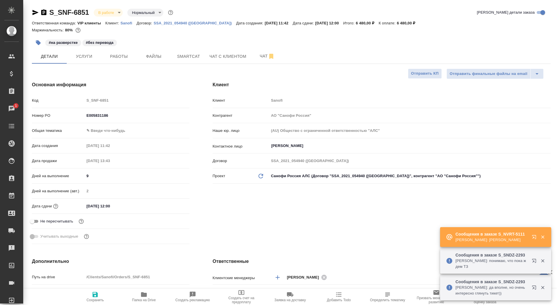
type textarea "x"
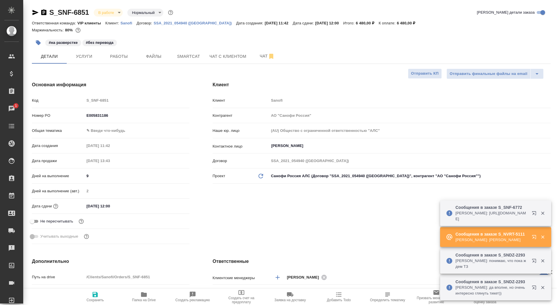
type textarea "x"
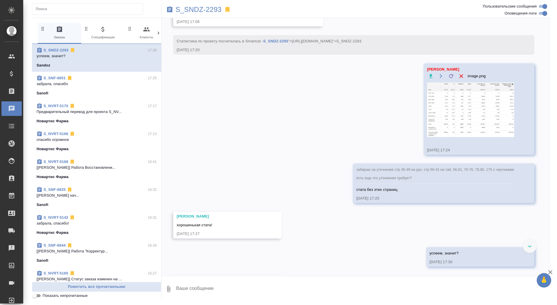
scroll to position [693, 0]
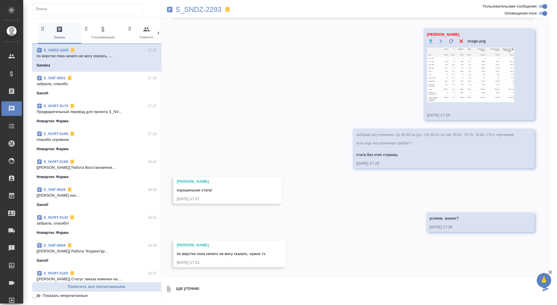
type textarea "ща уточню"
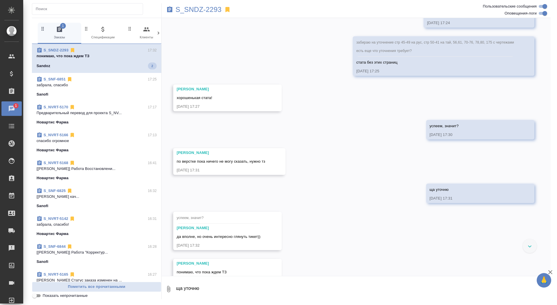
scroll to position [803, 0]
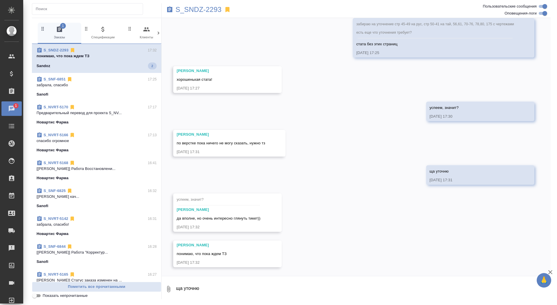
click at [209, 294] on textarea "ща уточню" at bounding box center [362, 289] width 375 height 20
type textarea "написала клиенту"
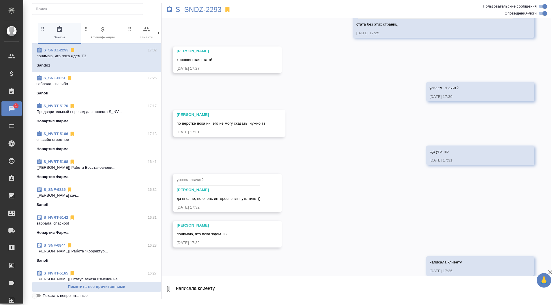
scroll to position [831, 0]
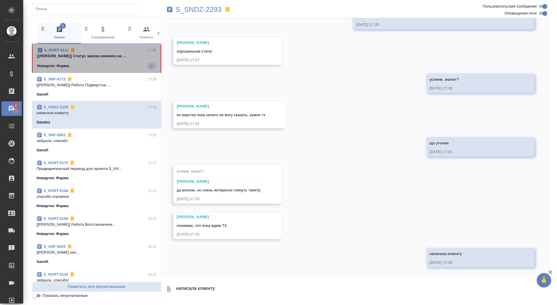
click at [88, 65] on div "Новартис Фарма 3" at bounding box center [96, 65] width 119 height 7
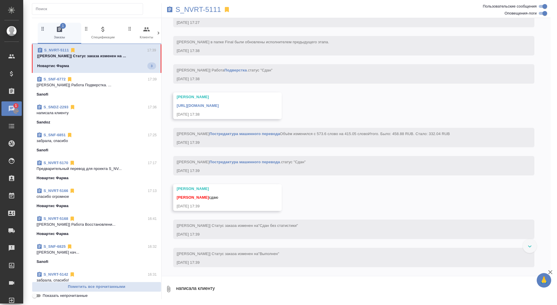
click at [205, 288] on textarea "написала клиенту" at bounding box center [362, 289] width 375 height 20
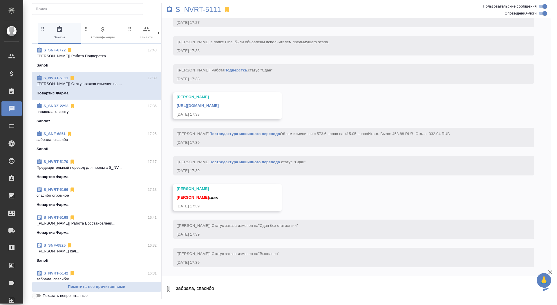
type textarea "забрала, спасибо"
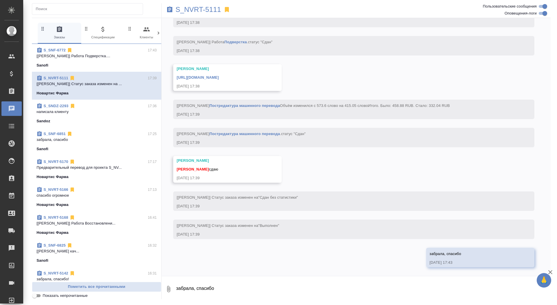
scroll to position [3099, 0]
click at [261, 73] on div "https://drive.awatera.com/apps/files/files/10223120?dir=/Shares/Novartos_Pharma…" at bounding box center [219, 76] width 85 height 7
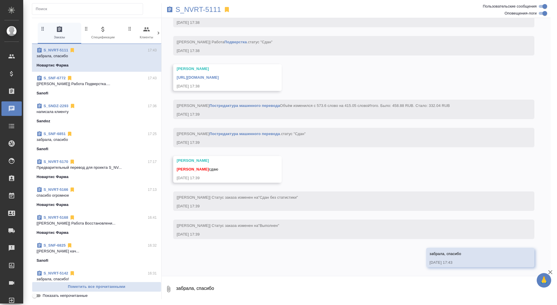
click at [219, 75] on link "https://drive.awatera.com/apps/files/files/10223120?dir=/Shares/Novartos_Pharma…" at bounding box center [198, 77] width 42 height 4
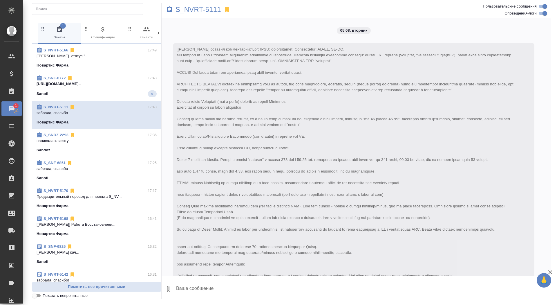
scroll to position [3099, 0]
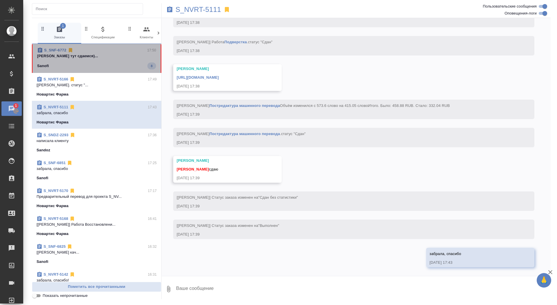
click at [104, 56] on p "[PERSON_NAME] тут сдаемся)..." at bounding box center [96, 56] width 119 height 6
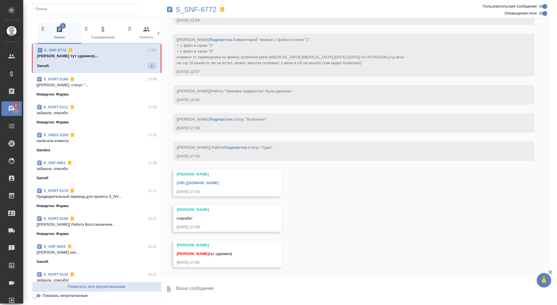
click at [236, 283] on textarea at bounding box center [362, 289] width 375 height 20
type textarea "забрала, спасибо"
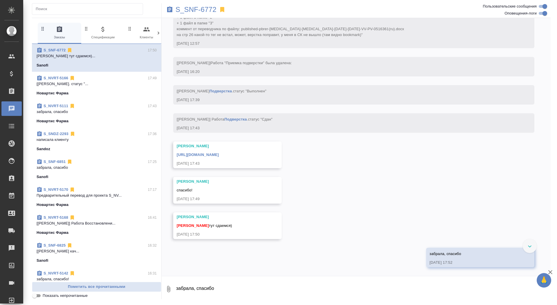
scroll to position [3525, 0]
click at [219, 156] on link "[URL][DOMAIN_NAME]" at bounding box center [198, 154] width 42 height 4
click at [203, 8] on p "S_SNF-6772" at bounding box center [195, 10] width 41 height 6
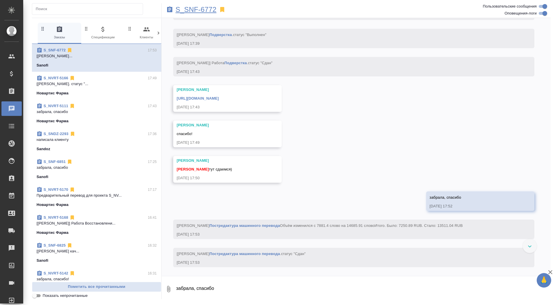
scroll to position [3587, 0]
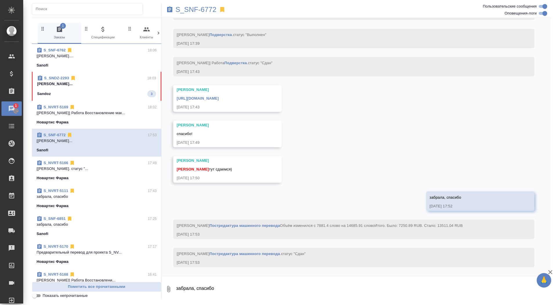
click at [117, 79] on div "S_SNDZ-2293 18:03" at bounding box center [96, 78] width 119 height 6
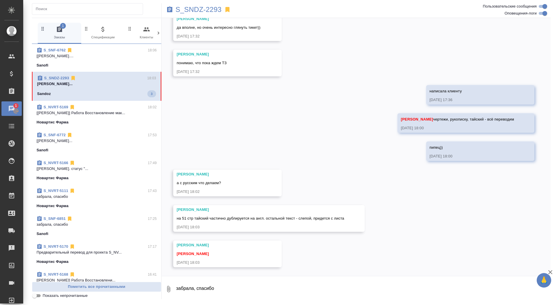
scroll to position [994, 0]
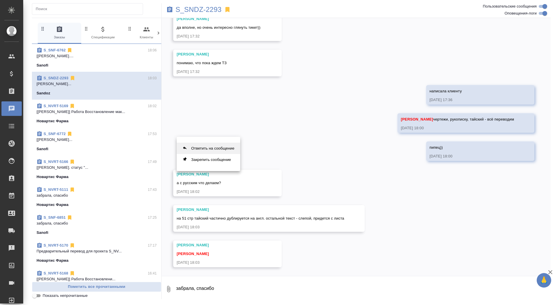
click at [213, 149] on button "Ответить на сообщение" at bounding box center [209, 147] width 64 height 11
click at [196, 296] on textarea "забрала, спасибо" at bounding box center [362, 292] width 375 height 20
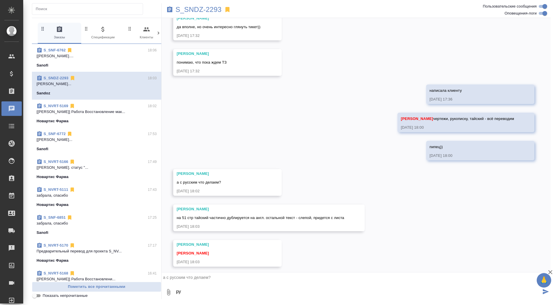
type textarea "р"
type textarea "только иностранный текст переводим"
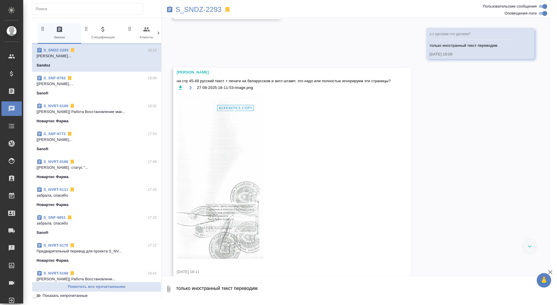
scroll to position [1286, 0]
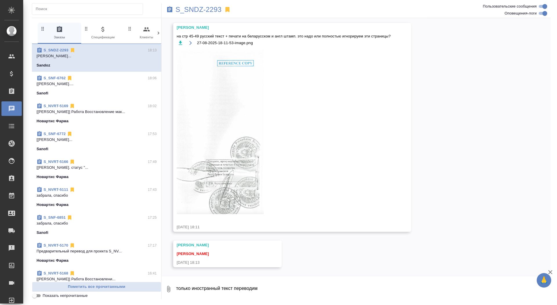
click at [226, 288] on textarea "только иностранный текст переводим" at bounding box center [362, 289] width 375 height 20
type textarea "печати и штамп надо"
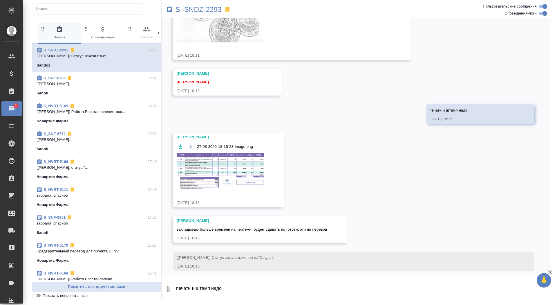
scroll to position [1462, 0]
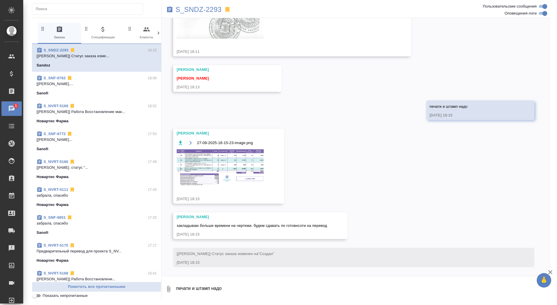
click at [276, 280] on textarea "печати и штамп надо" at bounding box center [362, 289] width 375 height 20
type textarea "спасибо"
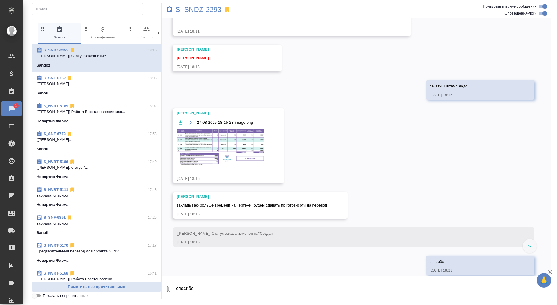
scroll to position [1490, 0]
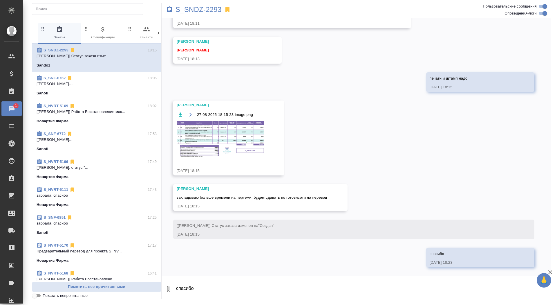
click at [226, 142] on img at bounding box center [220, 139] width 87 height 37
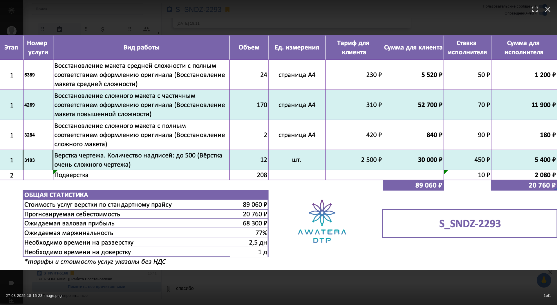
click at [334, 266] on img at bounding box center [278, 152] width 557 height 234
click at [316, 279] on div "27-08-2025-18-15-23-image.png 1 of 1" at bounding box center [278, 152] width 557 height 305
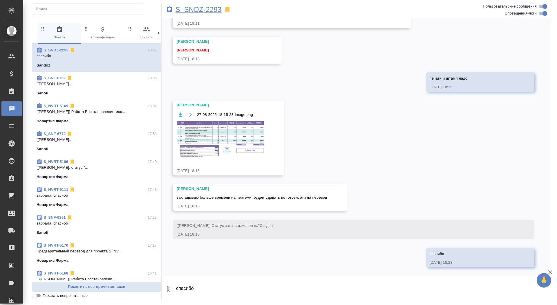
click at [200, 10] on p "S_SNDZ-2293" at bounding box center [198, 10] width 46 height 6
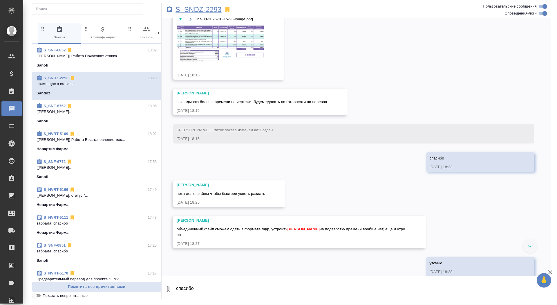
scroll to position [1638, 0]
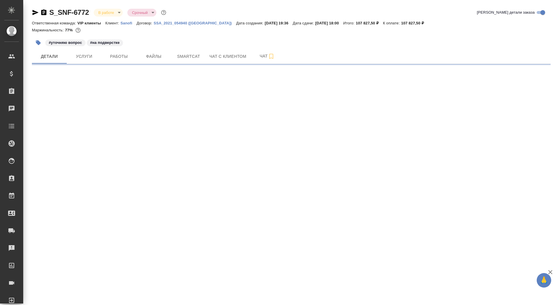
select select "RU"
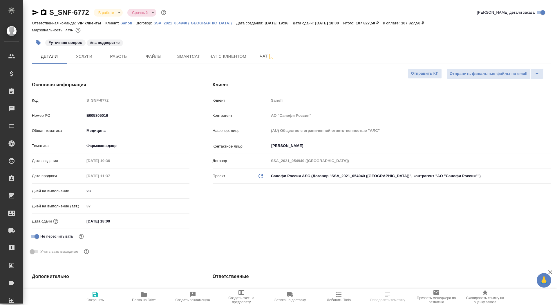
type textarea "x"
click at [48, 17] on div "S_SNF-6772 В работе inProgress Срочный urgent [PERSON_NAME] детали заказа" at bounding box center [291, 14] width 519 height 12
type textarea "x"
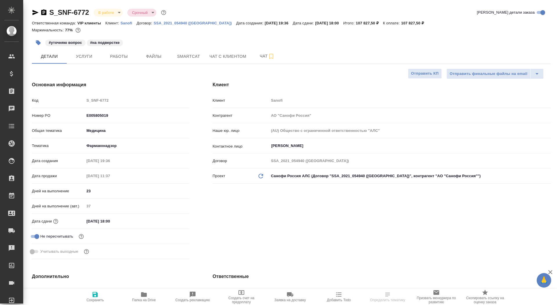
type textarea "x"
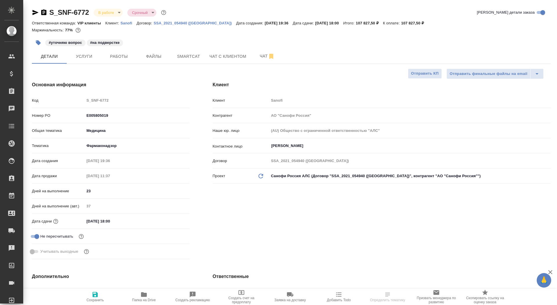
click at [46, 12] on icon "button" at bounding box center [43, 12] width 5 height 6
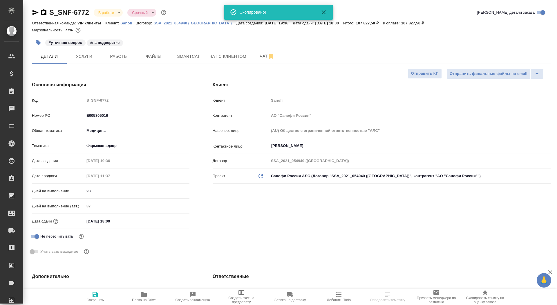
type textarea "x"
select select "RU"
type textarea "x"
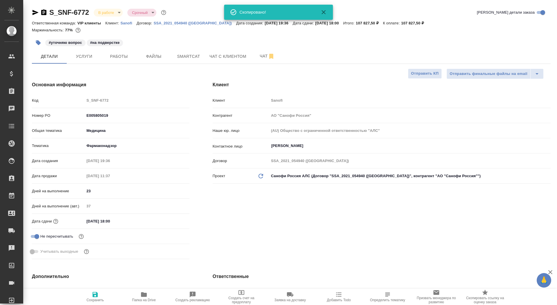
type textarea "x"
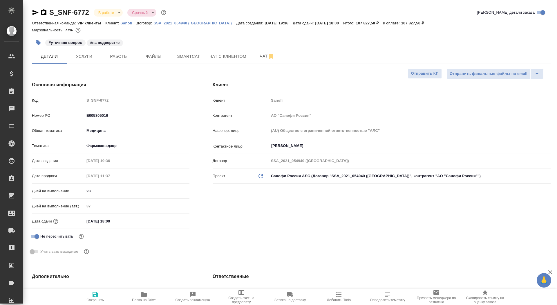
type textarea "x"
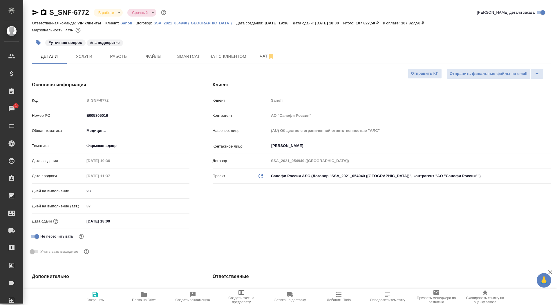
type textarea "x"
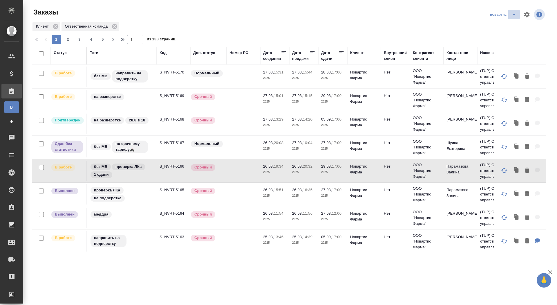
click at [512, 18] on button "split button" at bounding box center [514, 14] width 12 height 9
click at [504, 33] on li "sanofi" at bounding box center [504, 35] width 32 height 9
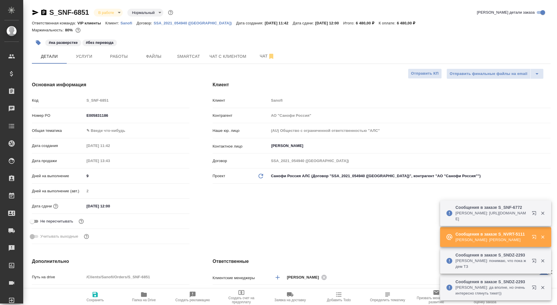
select select "RU"
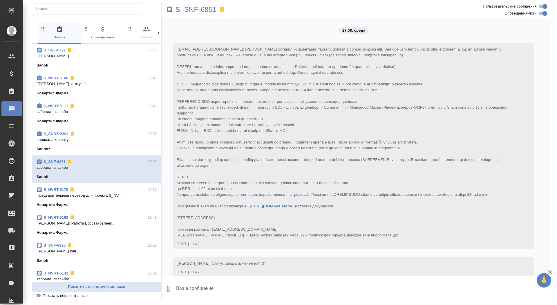
scroll to position [1696, 0]
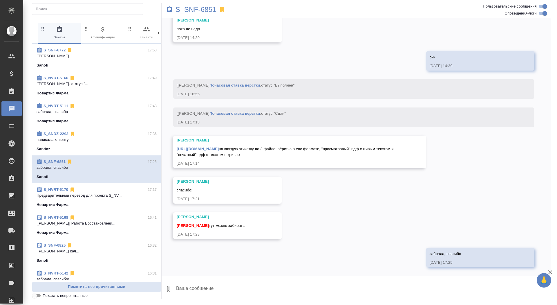
click at [87, 142] on p "написала клиенту" at bounding box center [97, 140] width 120 height 6
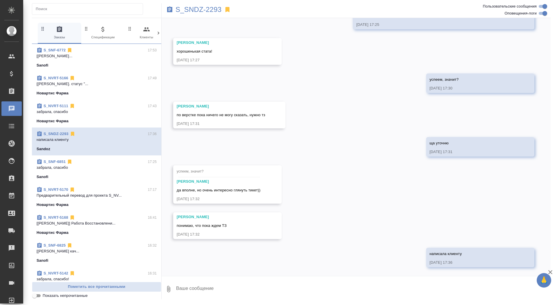
scroll to position [777, 0]
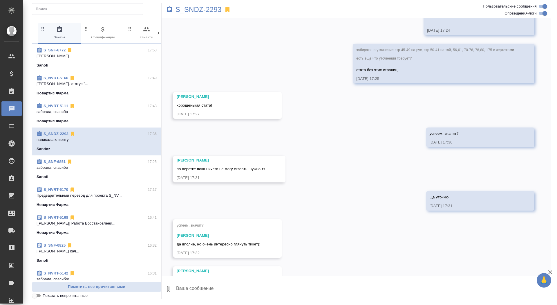
click at [205, 278] on div at bounding box center [356, 277] width 389 height 3
click at [207, 289] on textarea at bounding box center [362, 289] width 375 height 20
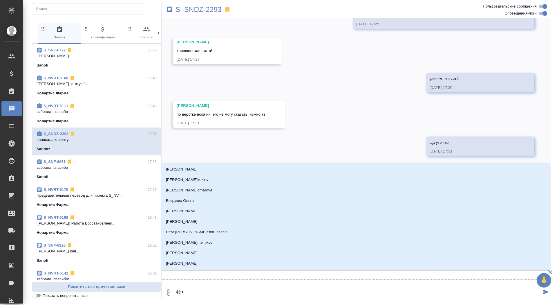
type textarea "@за"
type input "за"
type textarea "@заб"
type input "заб"
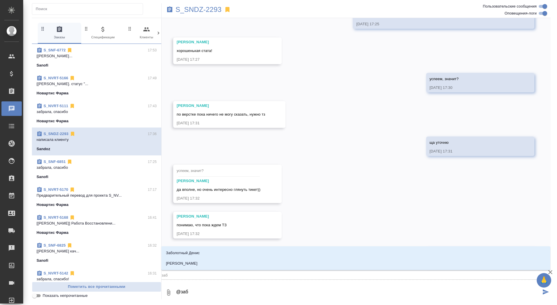
type textarea "@забо"
type input "забо"
type textarea "@забор"
type input "забор"
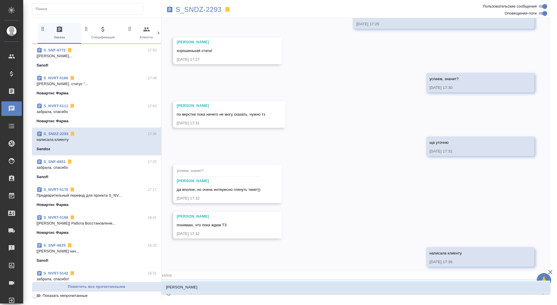
click at [221, 285] on li "[PERSON_NAME]" at bounding box center [355, 287] width 389 height 10
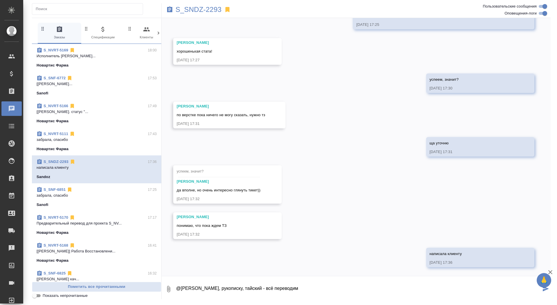
type textarea "@[PERSON_NAME], рукописку, тайский - всё переводим"
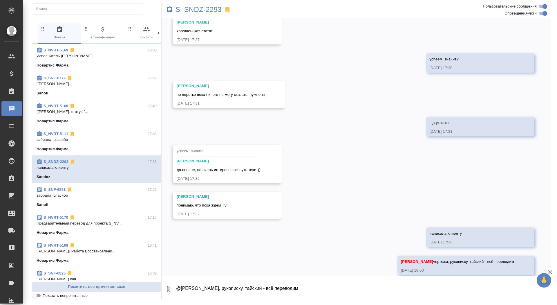
scroll to position [860, 0]
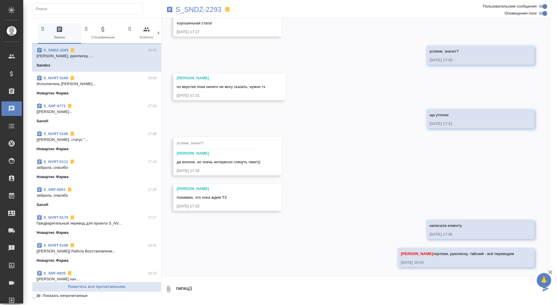
type textarea "пипец))"
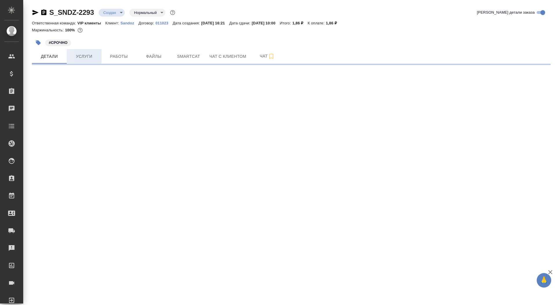
select select "RU"
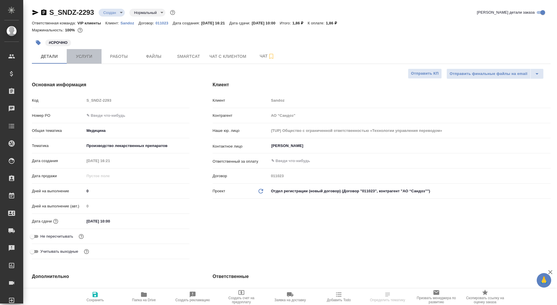
click at [83, 55] on span "Услуги" at bounding box center [84, 56] width 28 height 7
type textarea "x"
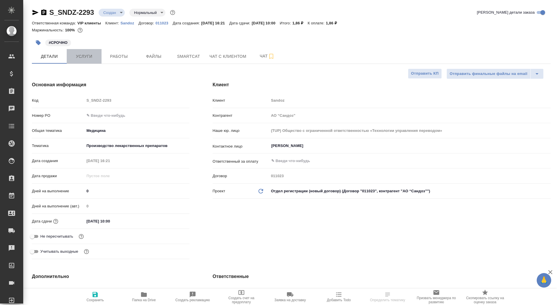
type textarea "x"
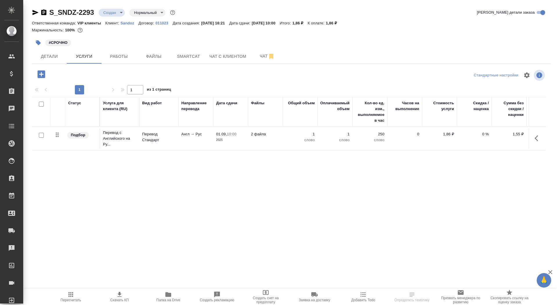
click at [44, 72] on icon "button" at bounding box center [41, 74] width 8 height 8
click at [261, 52] on span "Чат" at bounding box center [267, 55] width 28 height 7
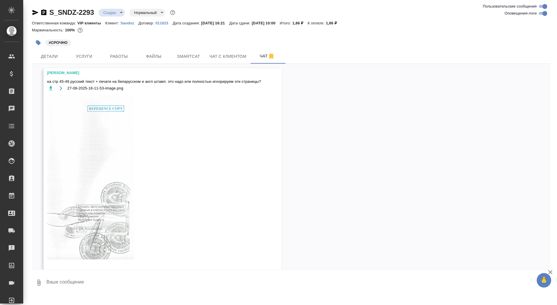
scroll to position [1499, 0]
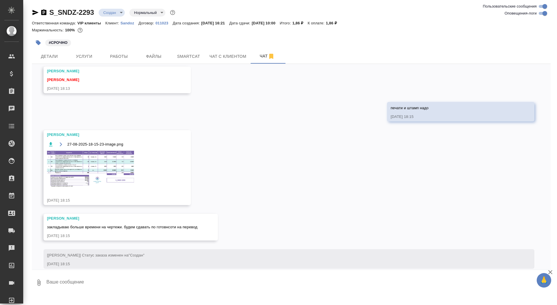
click at [113, 160] on img at bounding box center [90, 169] width 87 height 37
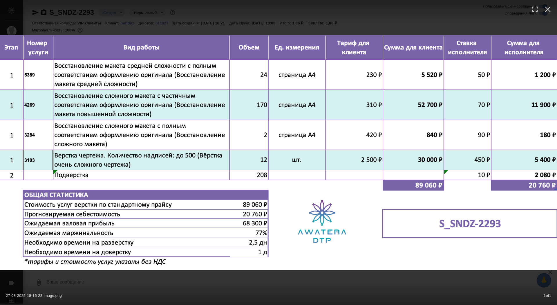
click at [178, 8] on div at bounding box center [278, 11] width 557 height 22
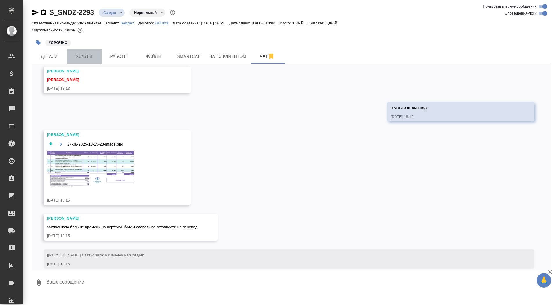
click at [81, 57] on span "Услуги" at bounding box center [84, 56] width 28 height 7
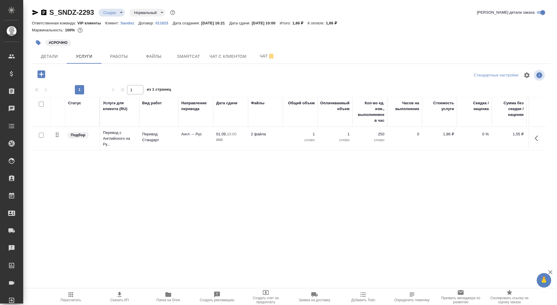
click at [43, 74] on icon "button" at bounding box center [41, 74] width 10 height 10
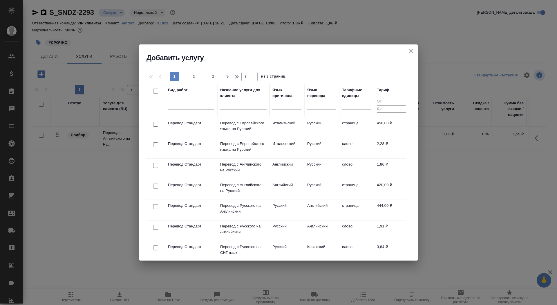
click at [220, 105] on th "Название услуги для клиента" at bounding box center [243, 100] width 52 height 33
click at [235, 107] on input "text" at bounding box center [243, 105] width 46 height 7
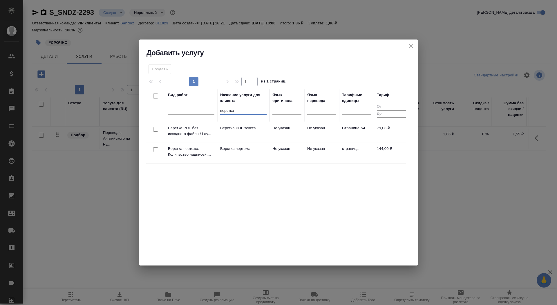
type input "верстка"
click at [240, 146] on p "Верстка чертежа" at bounding box center [243, 149] width 46 height 6
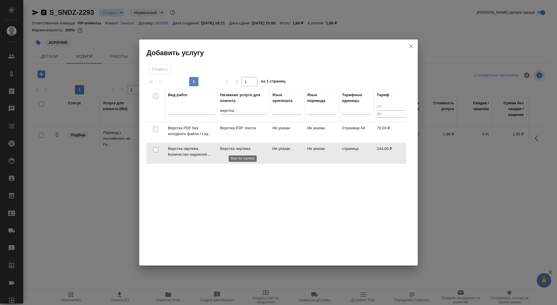
click at [240, 146] on p "Верстка чертежа" at bounding box center [243, 149] width 46 height 6
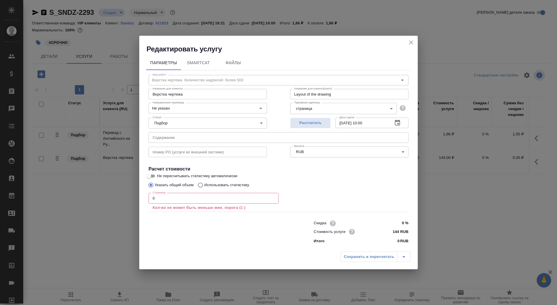
click at [166, 200] on input "0" at bounding box center [214, 198] width 130 height 10
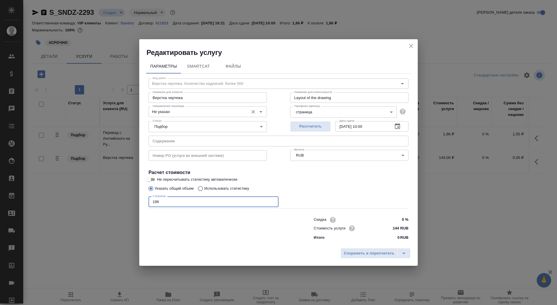
click at [199, 116] on div "Не указан Направление перевода" at bounding box center [208, 111] width 118 height 10
type input "196"
click at [197, 112] on input "Не указан" at bounding box center [197, 111] width 95 height 7
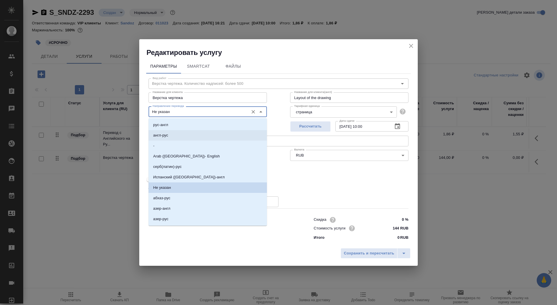
click at [191, 136] on li "англ-рус" at bounding box center [208, 135] width 118 height 10
type input "англ-рус"
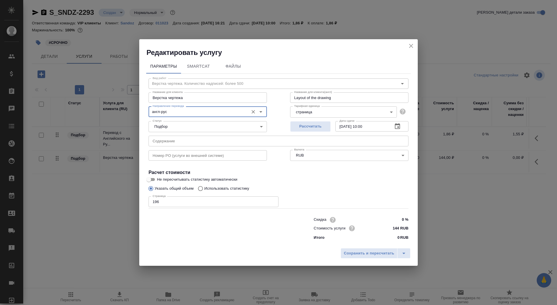
click at [173, 202] on input "196" at bounding box center [214, 201] width 130 height 10
type input "1"
type input "251"
click at [359, 259] on div "Сохранить и пересчитать" at bounding box center [278, 255] width 278 height 21
click at [357, 250] on span "Сохранить и пересчитать" at bounding box center [369, 253] width 50 height 7
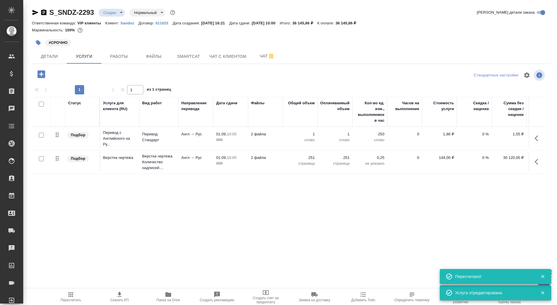
click at [258, 137] on td "2 файла" at bounding box center [265, 138] width 35 height 20
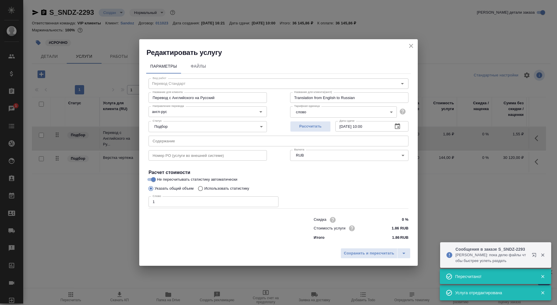
click at [409, 47] on icon "close" at bounding box center [411, 45] width 7 height 7
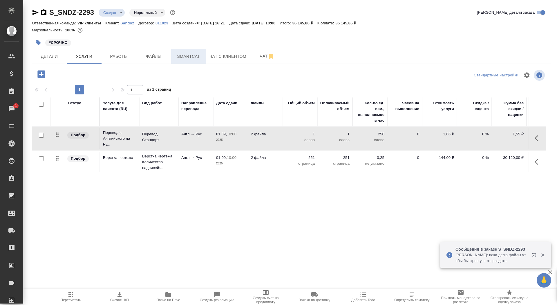
click at [174, 58] on button "Smartcat" at bounding box center [188, 56] width 35 height 15
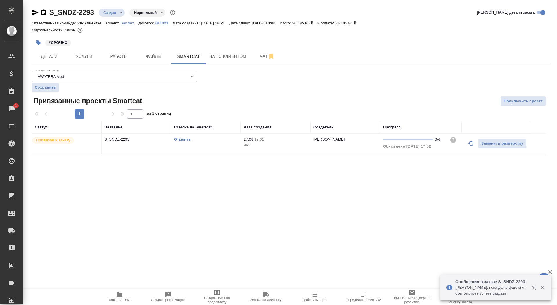
click at [180, 139] on link "Открыть" at bounding box center [182, 139] width 17 height 4
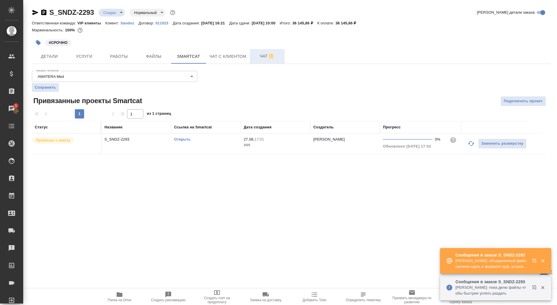
click at [257, 54] on span "Чат" at bounding box center [267, 55] width 28 height 7
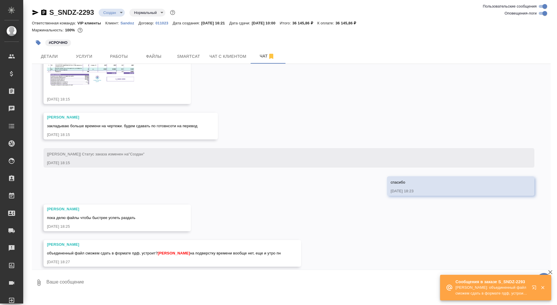
scroll to position [1607, 0]
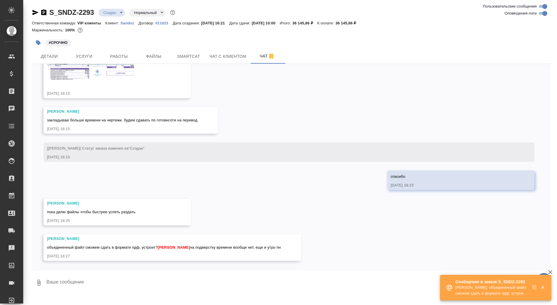
click at [155, 280] on textarea at bounding box center [298, 282] width 505 height 20
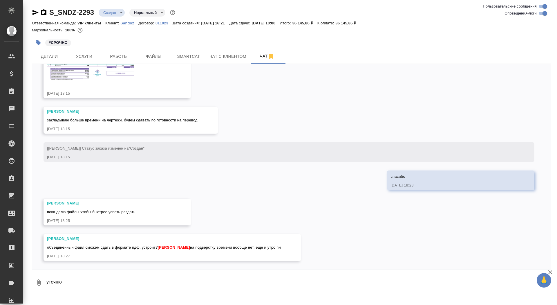
type textarea "уточню"
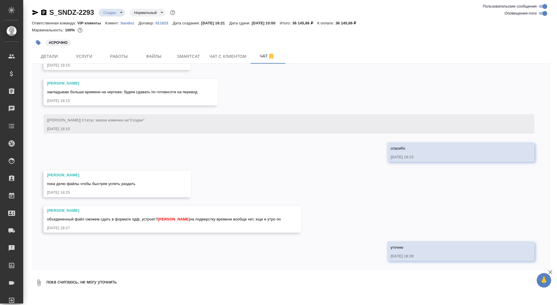
type textarea "пока считаюсь, не могу уточнить"
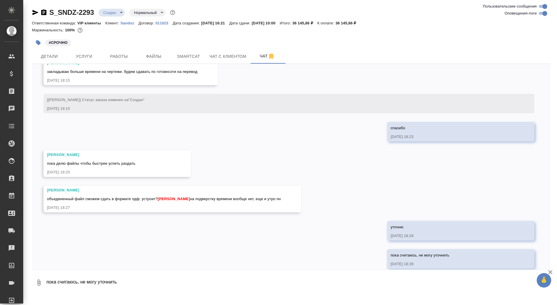
scroll to position [1663, 0]
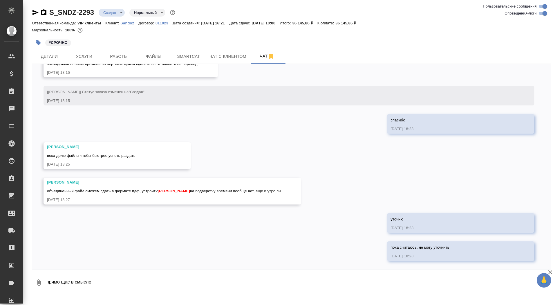
type textarea "прямо щас в смысле"
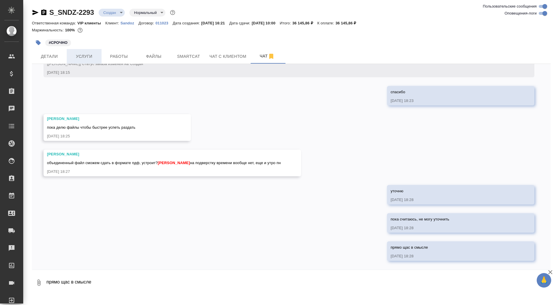
click at [83, 52] on button "Услуги" at bounding box center [84, 56] width 35 height 15
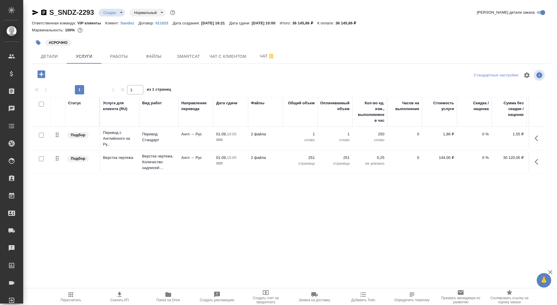
click at [42, 77] on icon "button" at bounding box center [41, 74] width 8 height 8
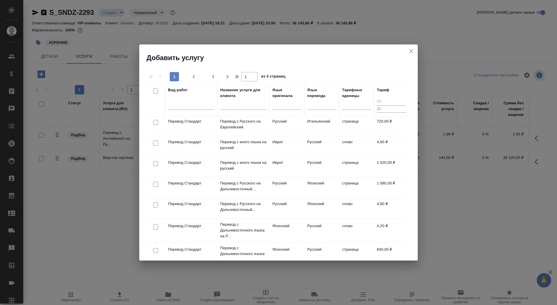
scroll to position [226, 0]
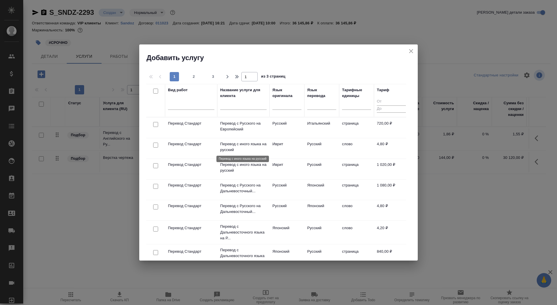
click at [254, 144] on p "Перевод с иного языка на русский" at bounding box center [243, 147] width 46 height 12
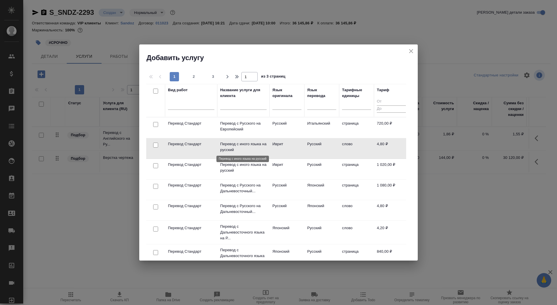
click at [254, 144] on p "Перевод с иного языка на русский" at bounding box center [243, 147] width 46 height 12
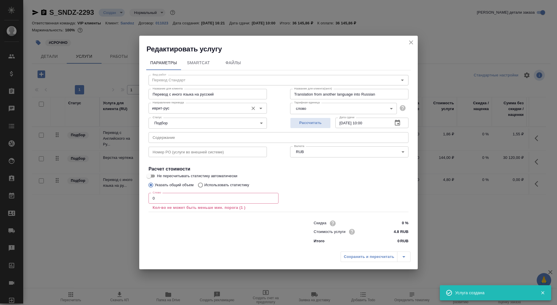
click at [197, 110] on input "иврит-рус" at bounding box center [197, 107] width 95 height 7
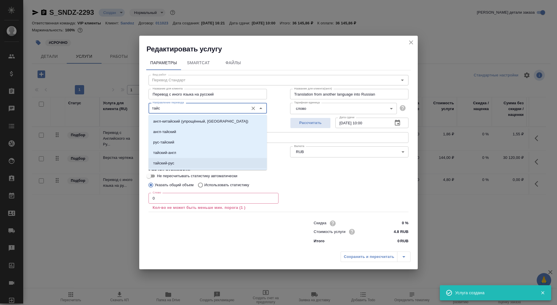
click at [198, 161] on li "тайский-рус" at bounding box center [208, 163] width 118 height 10
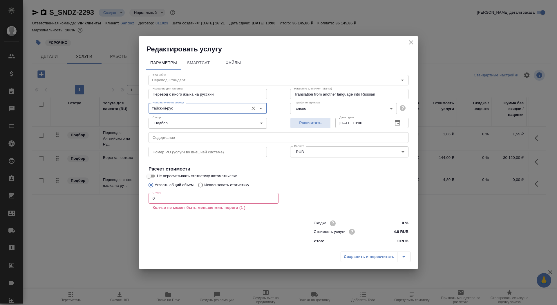
type input "тайский-рус"
click at [178, 197] on input "0" at bounding box center [214, 198] width 130 height 10
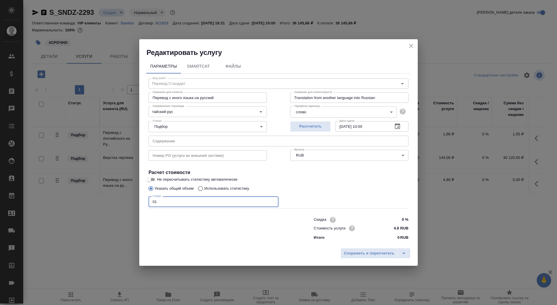
type input "01"
click at [153, 180] on input "Не пересчитывать статистику автоматически" at bounding box center [148, 179] width 21 height 7
checkbox input "true"
click at [362, 254] on span "Сохранить и пересчитать" at bounding box center [369, 253] width 50 height 7
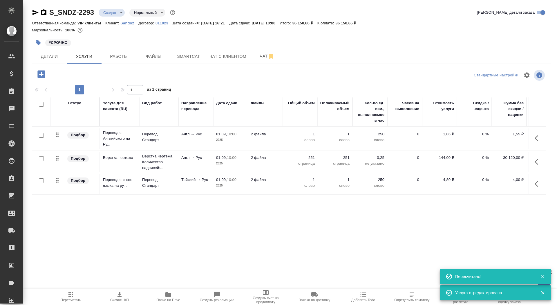
click at [174, 300] on span "Папка на Drive" at bounding box center [168, 300] width 24 height 4
click at [173, 55] on button "Smartcat" at bounding box center [188, 56] width 35 height 15
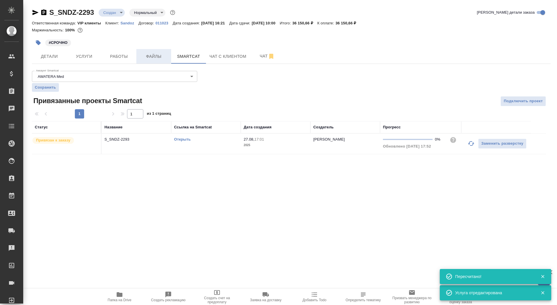
click at [157, 55] on span "Файлы" at bounding box center [154, 56] width 28 height 7
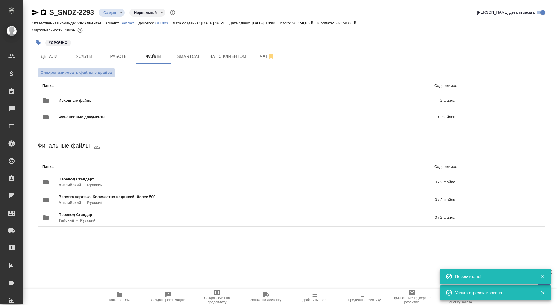
click at [107, 70] on span "Синхронизировать файлы с драйва" at bounding box center [76, 73] width 71 height 6
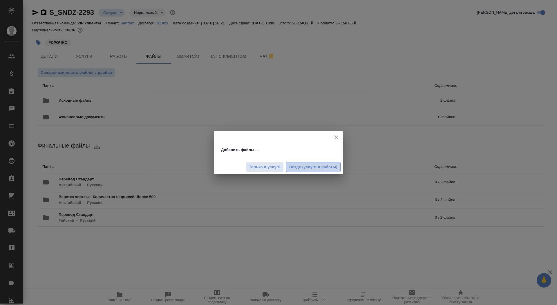
click at [298, 171] on button "Везде (услуги и работы)" at bounding box center [313, 167] width 55 height 10
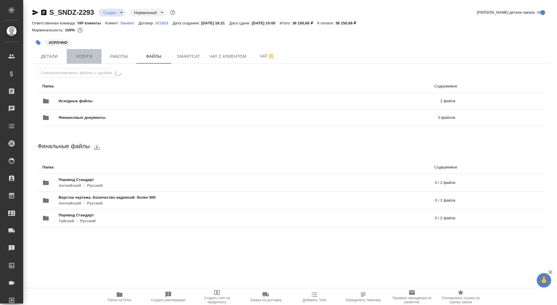
click at [77, 56] on span "Услуги" at bounding box center [84, 56] width 28 height 7
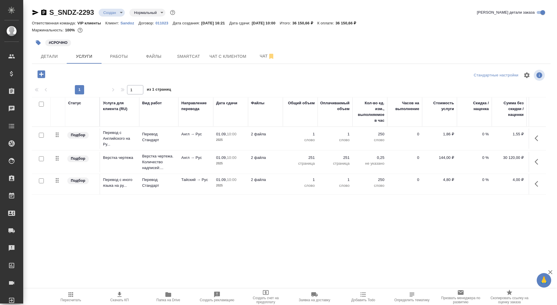
click at [40, 75] on icon "button" at bounding box center [41, 74] width 8 height 8
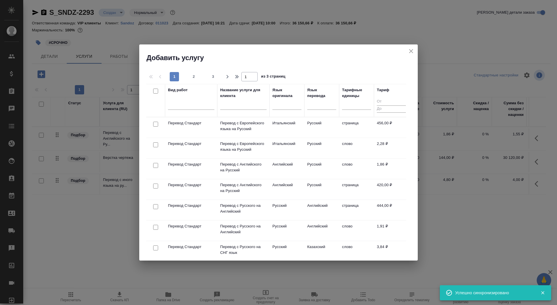
click at [415, 47] on div "Добавить услугу" at bounding box center [278, 53] width 278 height 18
click at [413, 49] on icon "close" at bounding box center [411, 51] width 7 height 7
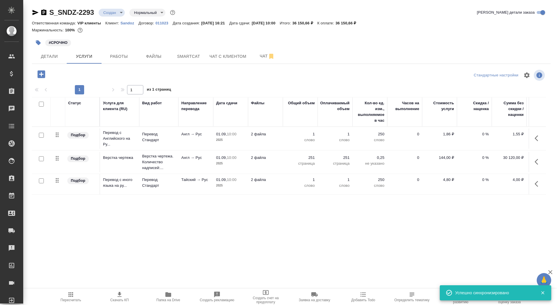
click at [41, 181] on input "checkbox" at bounding box center [41, 180] width 5 height 5
checkbox input "true"
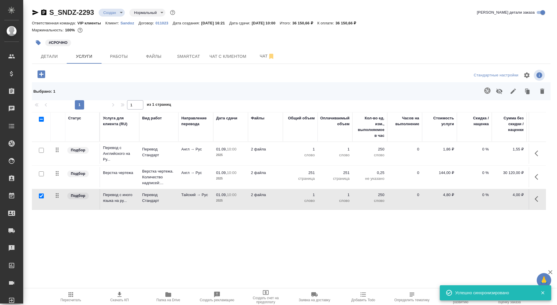
click at [488, 89] on icon "button" at bounding box center [487, 90] width 6 height 6
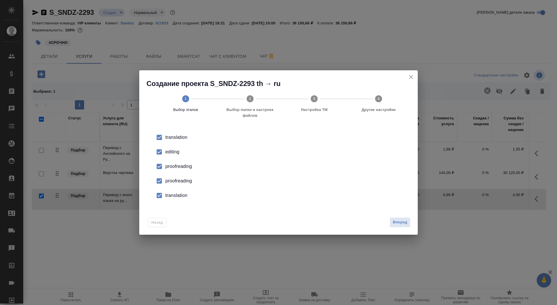
click at [173, 157] on li "editing" at bounding box center [279, 151] width 260 height 15
click at [174, 185] on li "proofreading" at bounding box center [279, 180] width 260 height 15
click at [174, 197] on div "translation" at bounding box center [284, 195] width 238 height 7
click at [392, 220] on button "Вперед" at bounding box center [400, 222] width 21 height 10
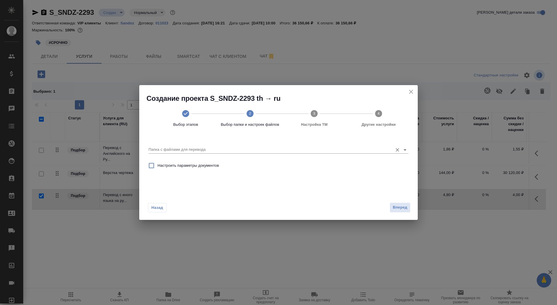
click at [310, 152] on input "Папка с файлами для перевода" at bounding box center [269, 149] width 241 height 7
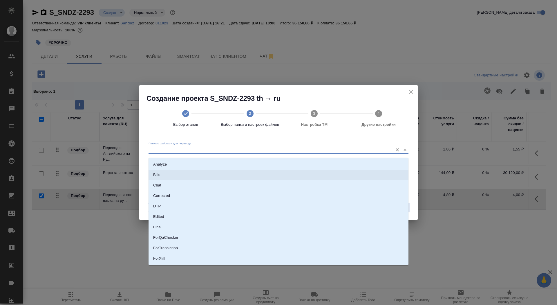
click at [294, 169] on li "Bills" at bounding box center [279, 174] width 260 height 10
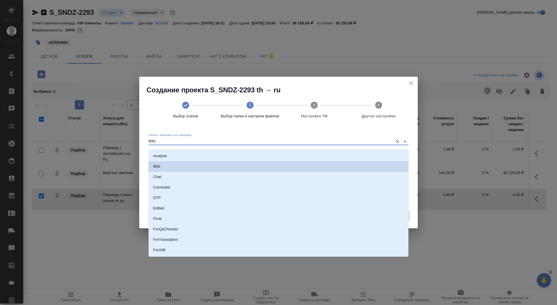
click at [289, 141] on input "Bills" at bounding box center [269, 140] width 241 height 7
click at [291, 154] on li "Analyze" at bounding box center [279, 156] width 260 height 10
type input "Analyze"
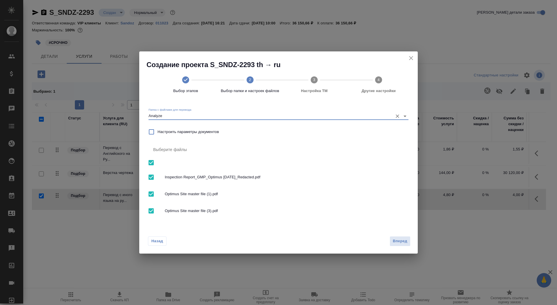
click at [150, 164] on input "checkbox" at bounding box center [151, 162] width 12 height 12
checkbox input "false"
click at [152, 213] on input "checkbox" at bounding box center [151, 210] width 12 height 12
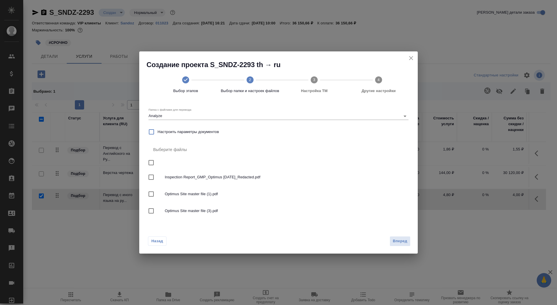
checkbox input "true"
click at [402, 246] on button "Вперед" at bounding box center [400, 241] width 21 height 10
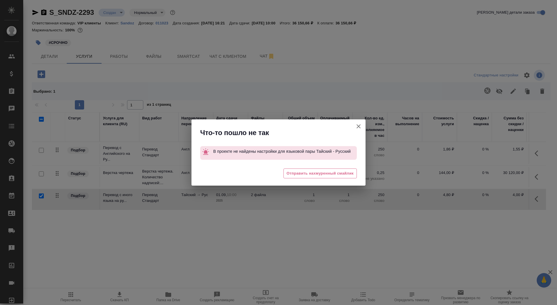
click at [355, 132] on button "Кратко детали заказа" at bounding box center [359, 126] width 14 height 14
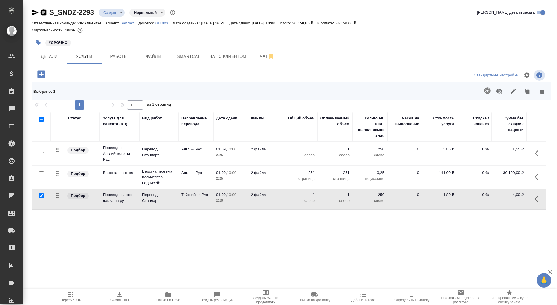
click at [46, 13] on icon "button" at bounding box center [43, 12] width 5 height 6
